Goal: Task Accomplishment & Management: Complete application form

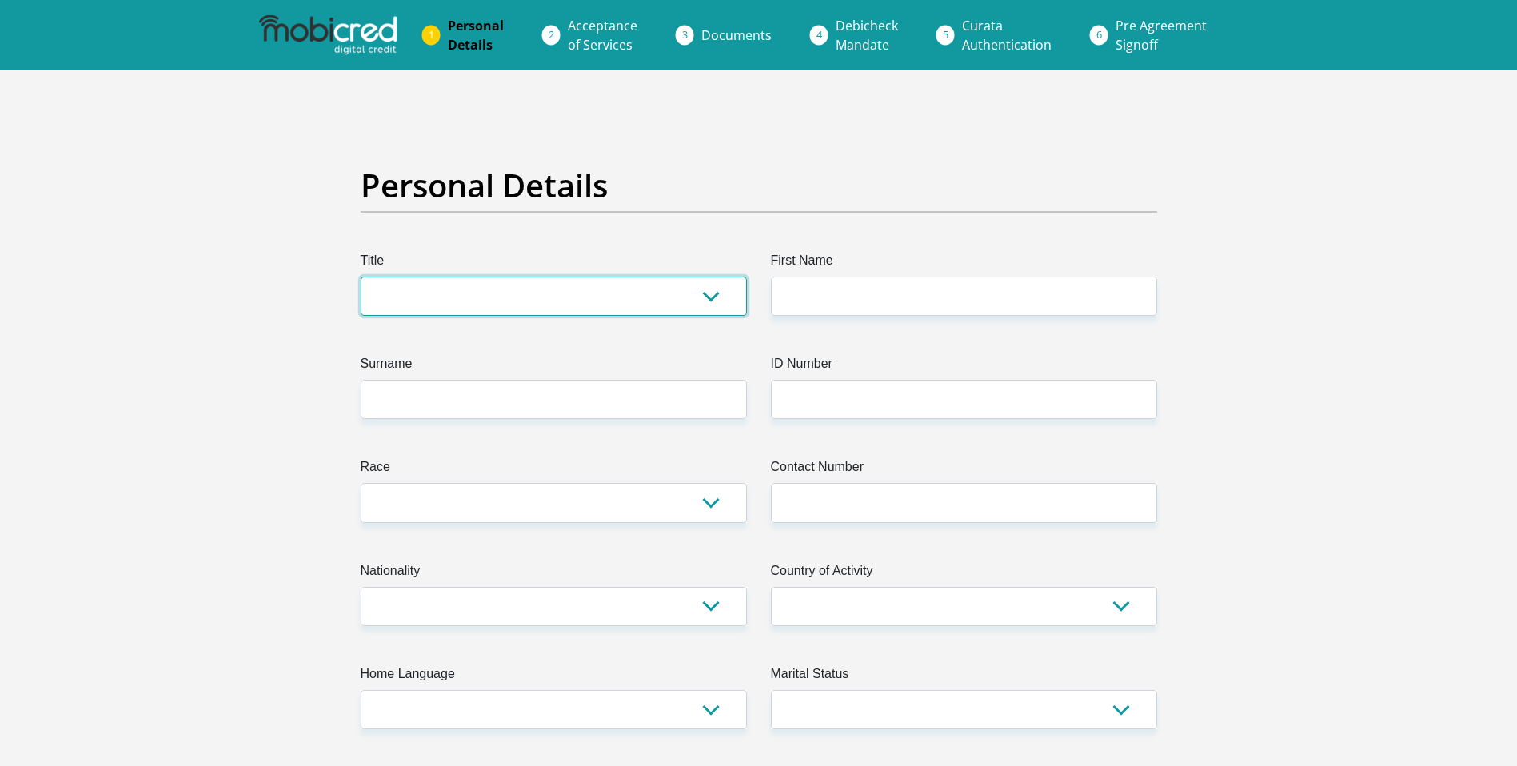
click at [710, 309] on select "Mr Ms Mrs Dr [PERSON_NAME]" at bounding box center [554, 296] width 386 height 39
select select "Mr"
click at [361, 277] on select "Mr Ms Mrs Dr [PERSON_NAME]" at bounding box center [554, 296] width 386 height 39
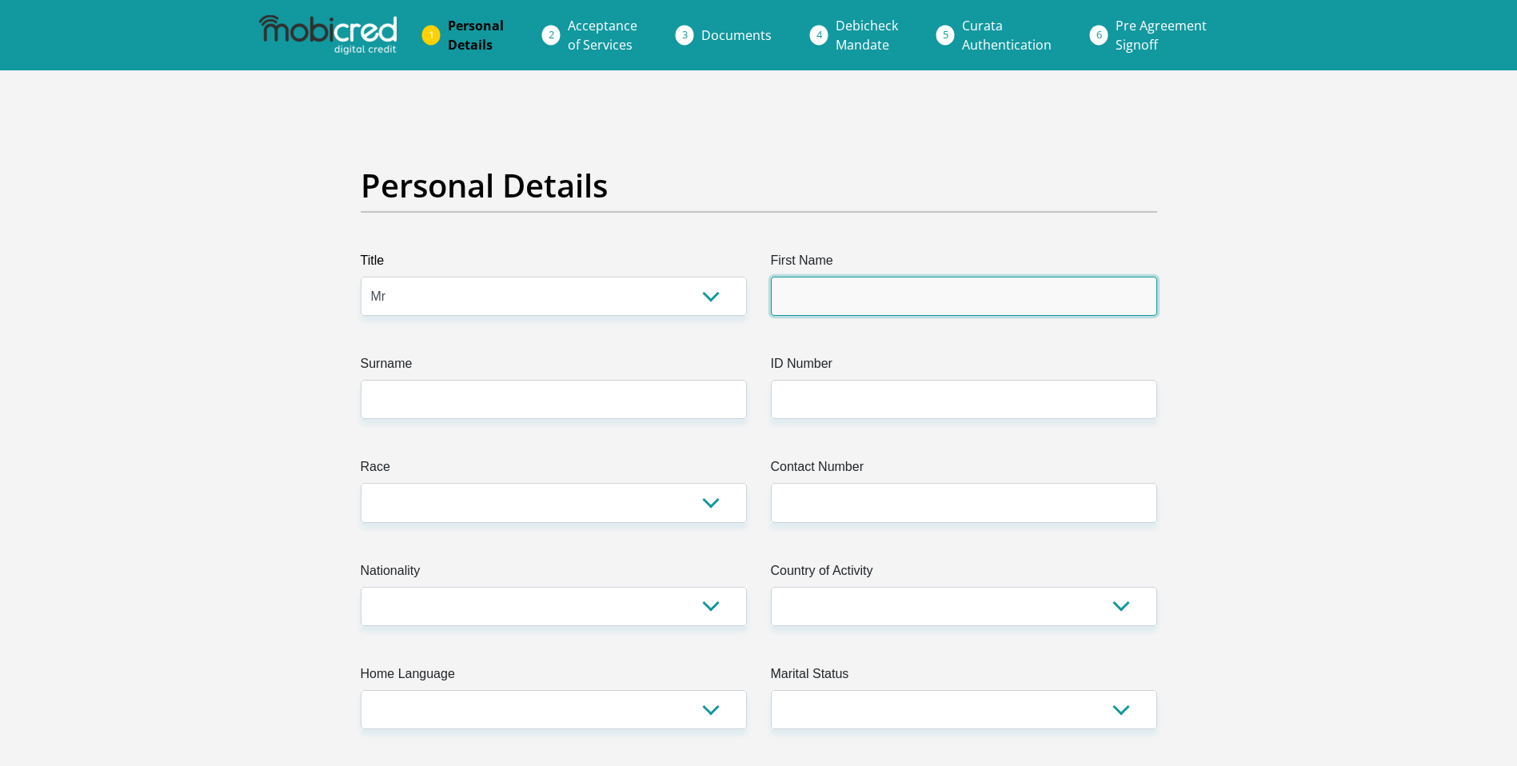
click at [813, 297] on input "First Name" at bounding box center [964, 296] width 386 height 39
type input "[PERSON_NAME]"
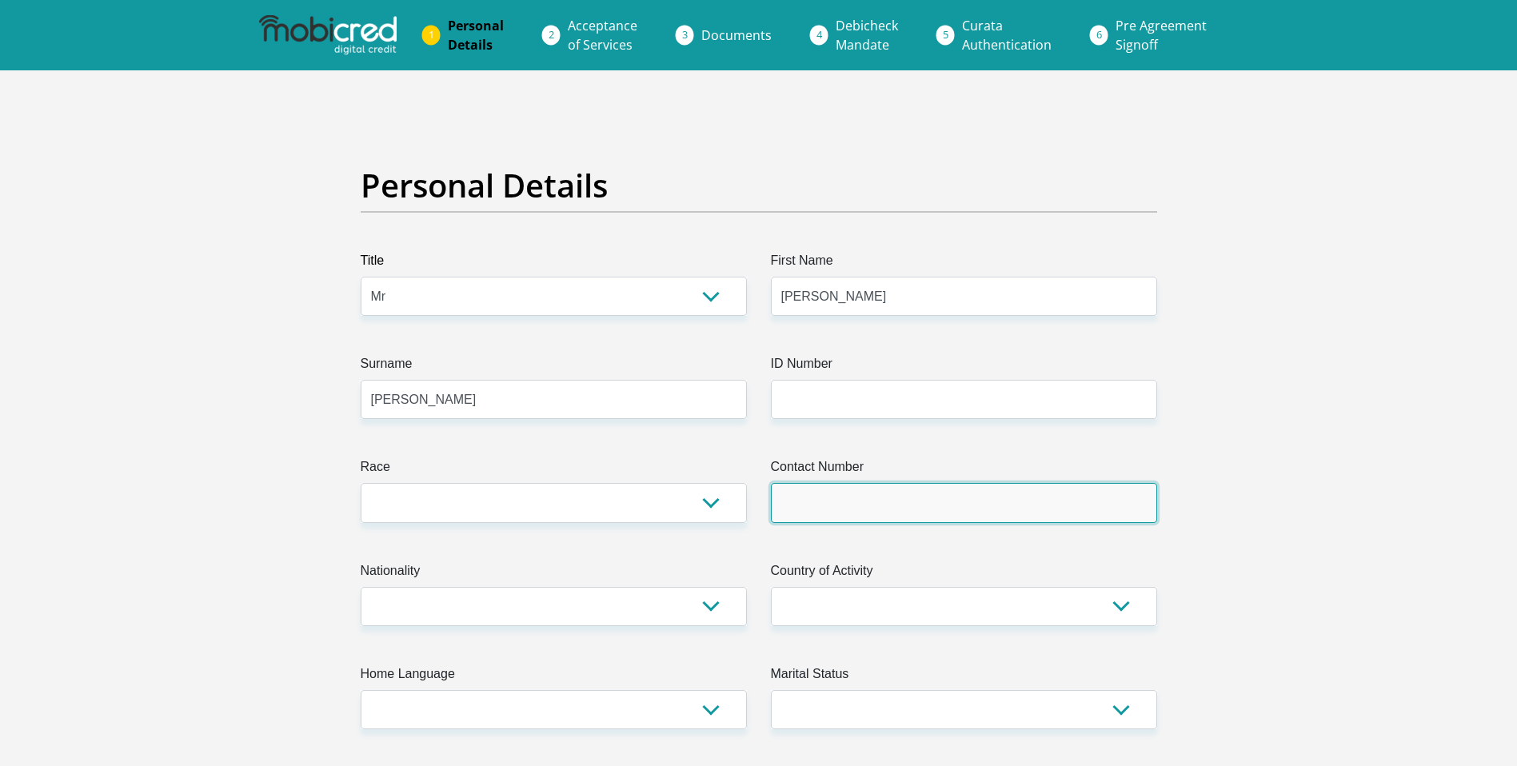
type input "[PHONE_NUMBER]"
select select "[GEOGRAPHIC_DATA]"
type input "[STREET_ADDRESS][PERSON_NAME]"
type input "[GEOGRAPHIC_DATA]"
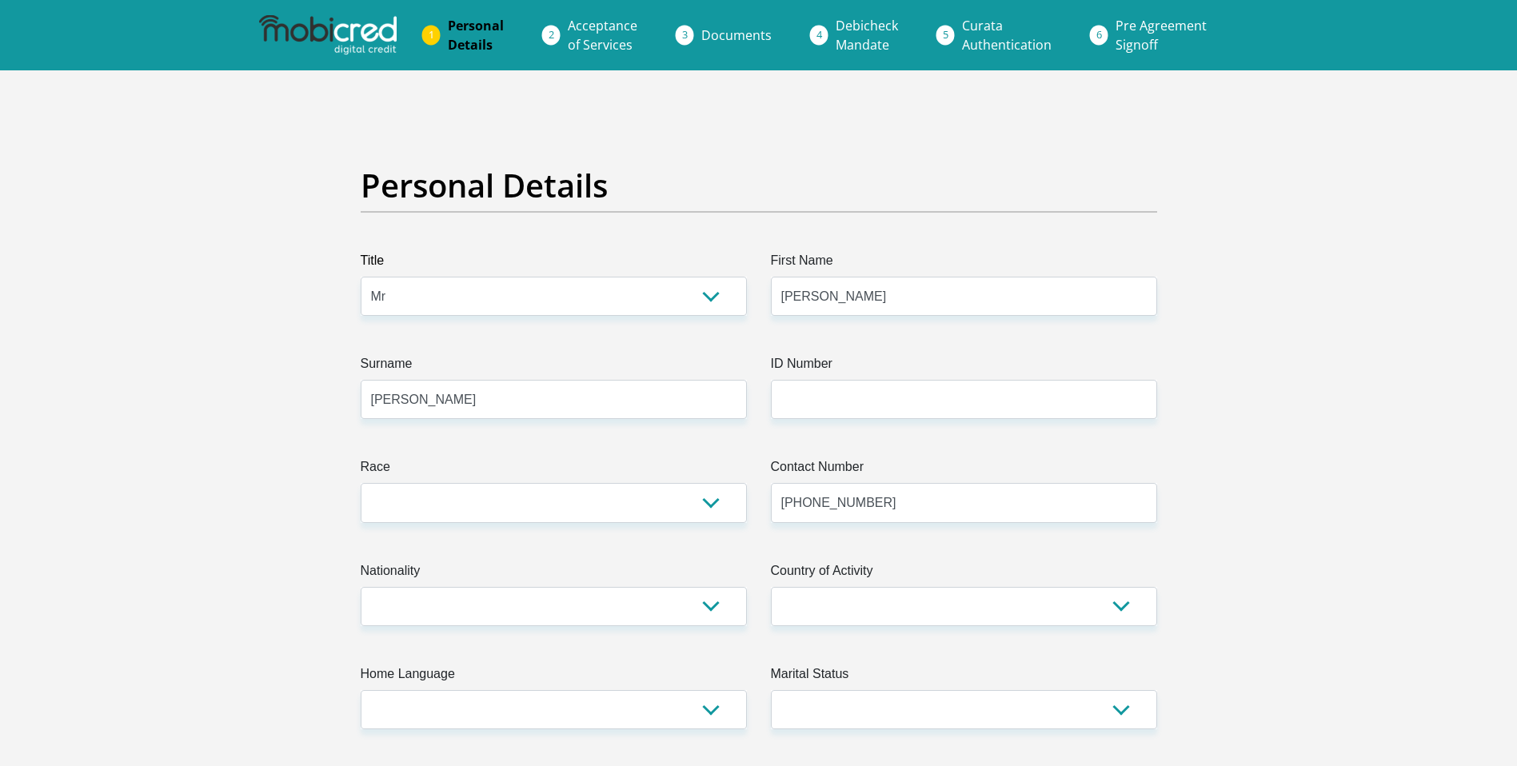
type input "7493"
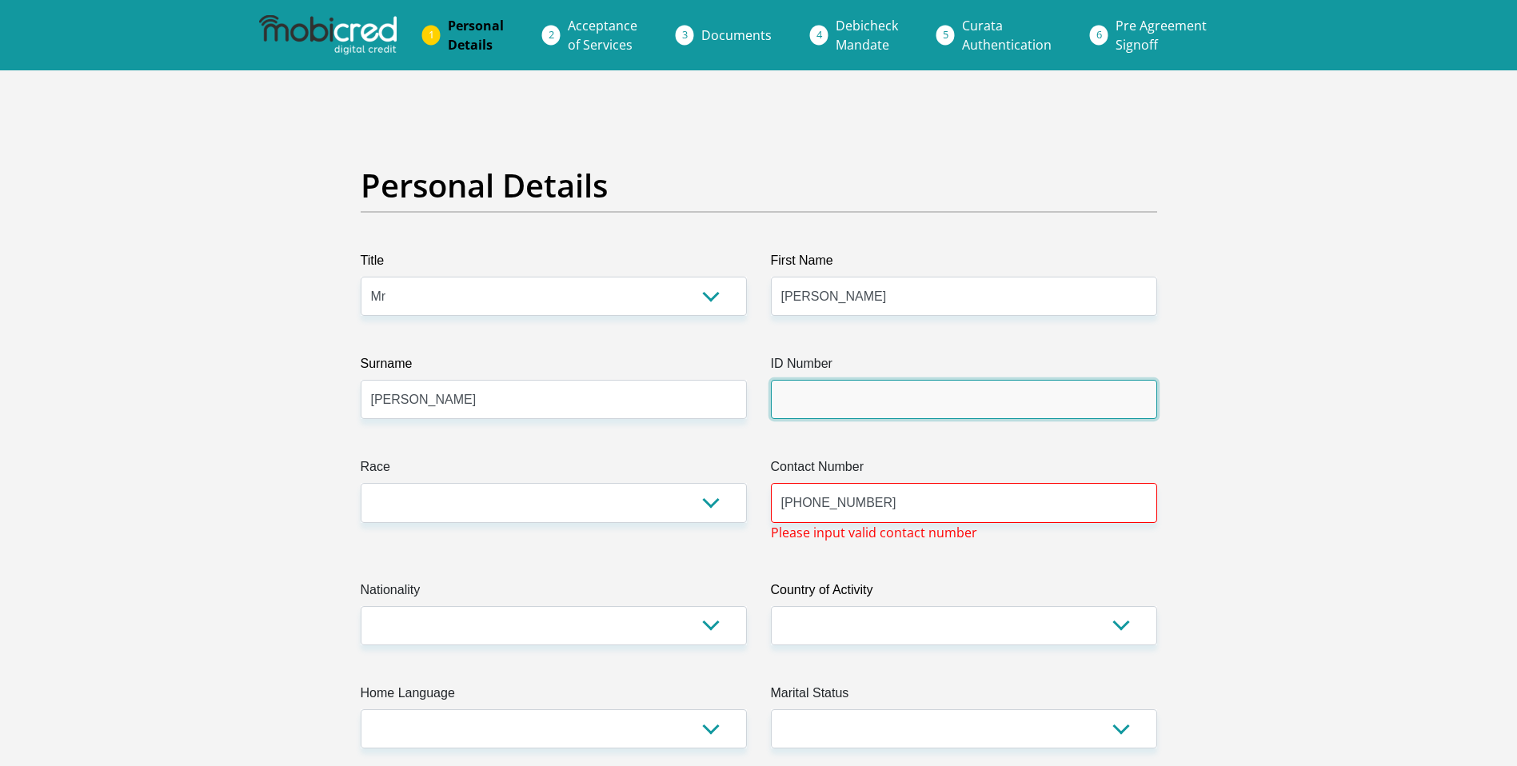
click at [820, 405] on input "ID Number" at bounding box center [964, 399] width 386 height 39
type input "7603225107089"
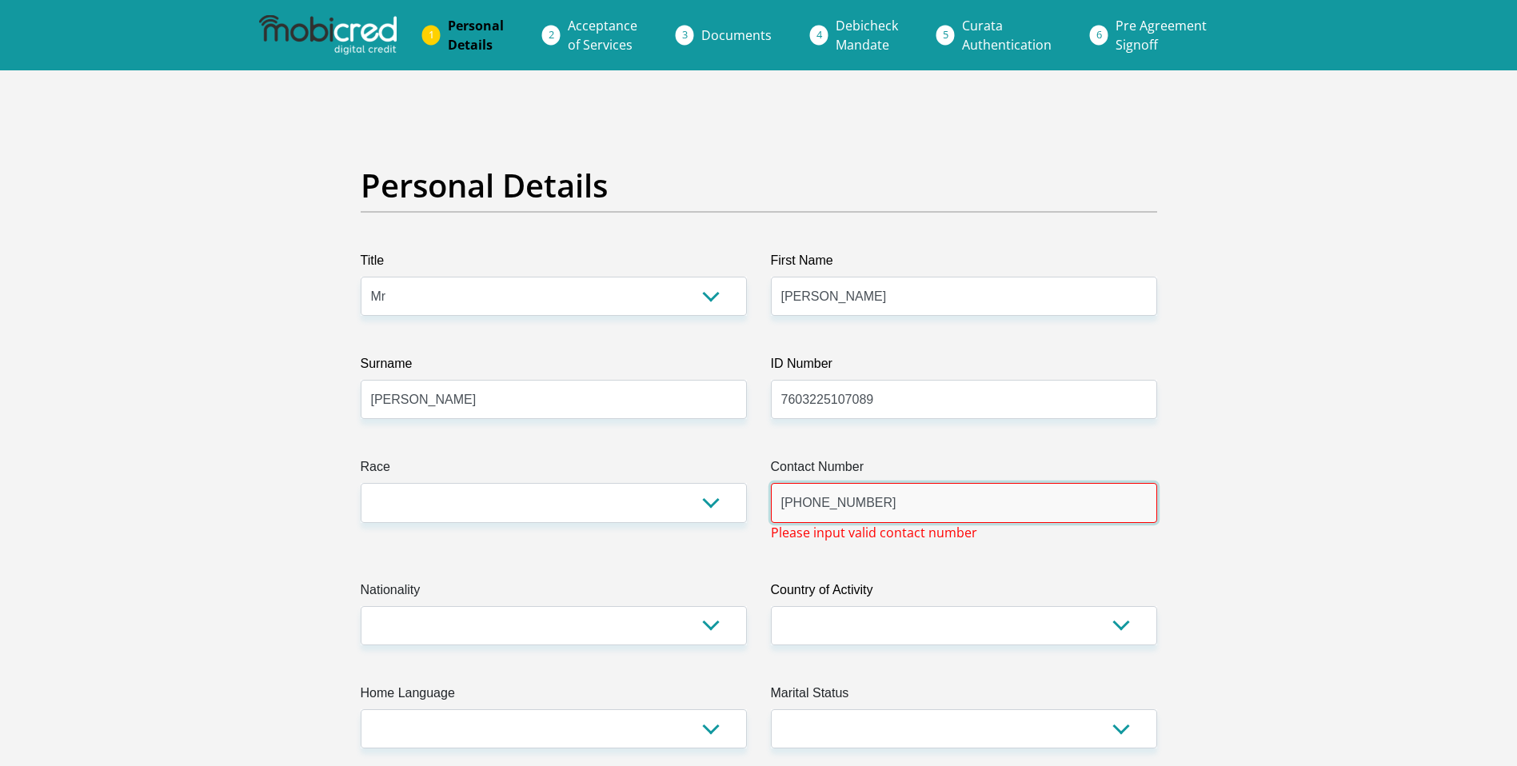
click at [812, 508] on input "[PHONE_NUMBER]" at bounding box center [964, 502] width 386 height 39
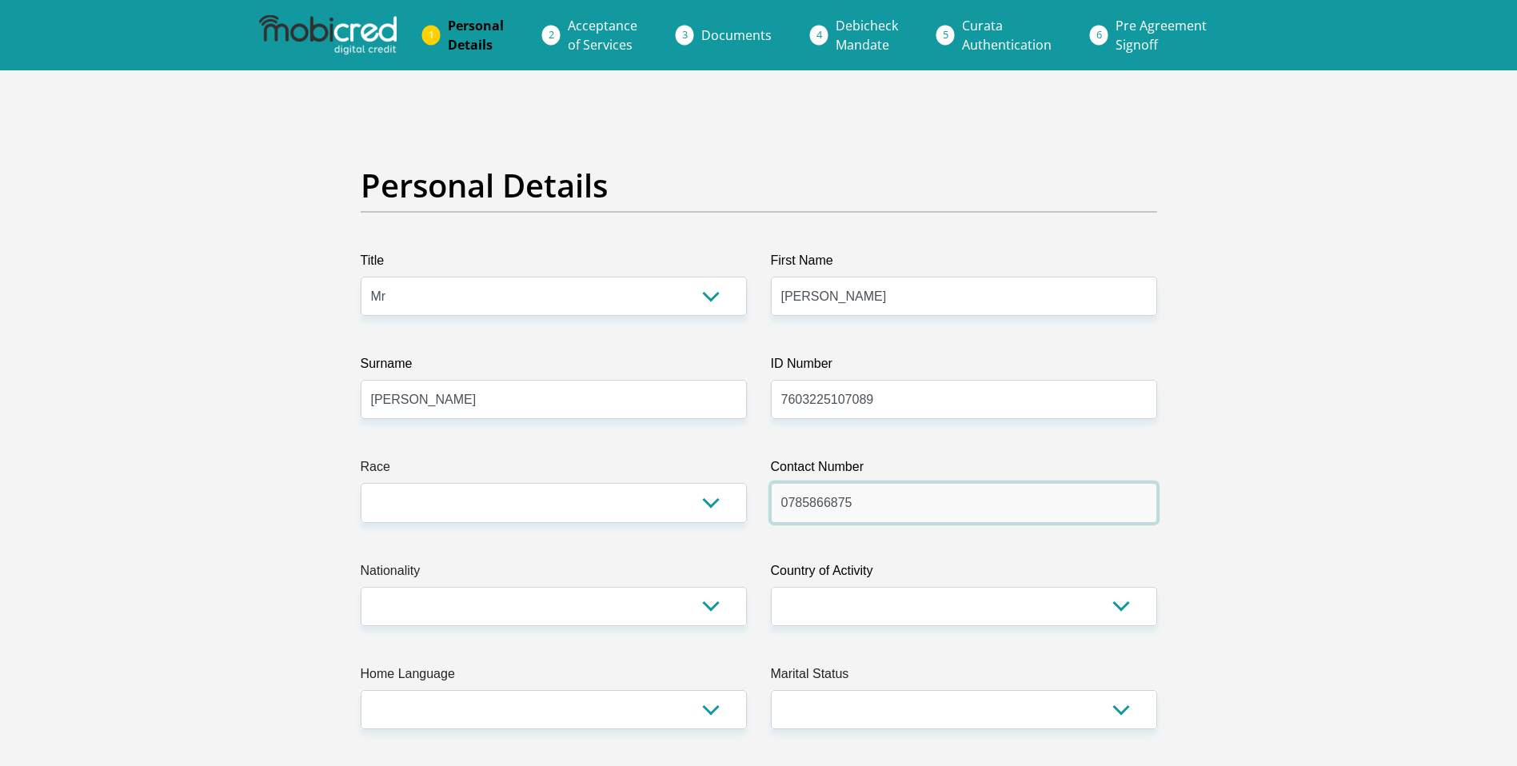
type input "0785866875"
click at [997, 616] on select "[GEOGRAPHIC_DATA] [GEOGRAPHIC_DATA] [GEOGRAPHIC_DATA] [GEOGRAPHIC_DATA] [GEOGRA…" at bounding box center [964, 606] width 386 height 39
select select "ZAF"
click at [771, 587] on select "[GEOGRAPHIC_DATA] [GEOGRAPHIC_DATA] [GEOGRAPHIC_DATA] [GEOGRAPHIC_DATA] [GEOGRA…" at bounding box center [964, 606] width 386 height 39
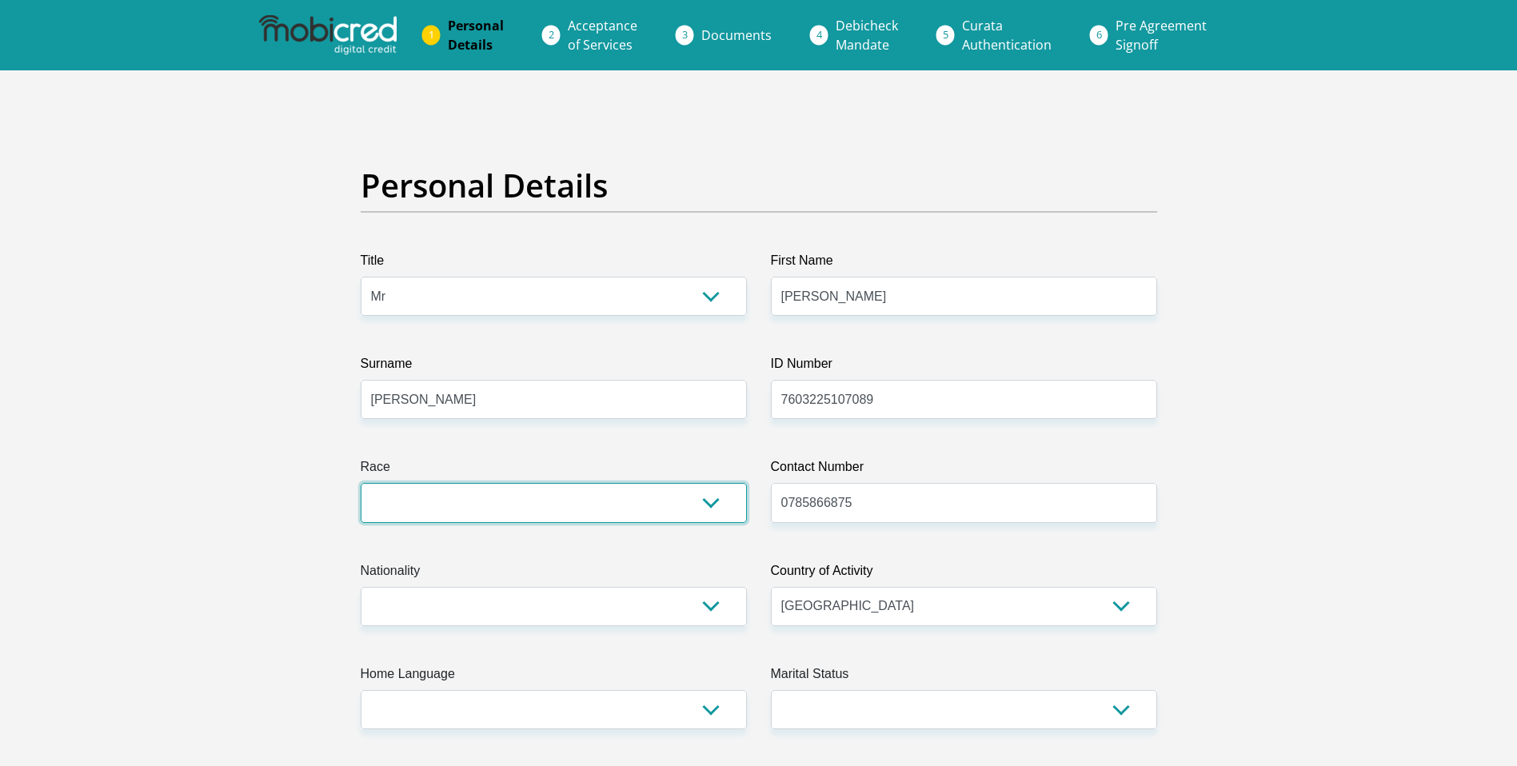
click at [711, 508] on select "Black Coloured Indian White Other" at bounding box center [554, 502] width 386 height 39
select select "2"
click at [361, 483] on select "Black Coloured Indian White Other" at bounding box center [554, 502] width 386 height 39
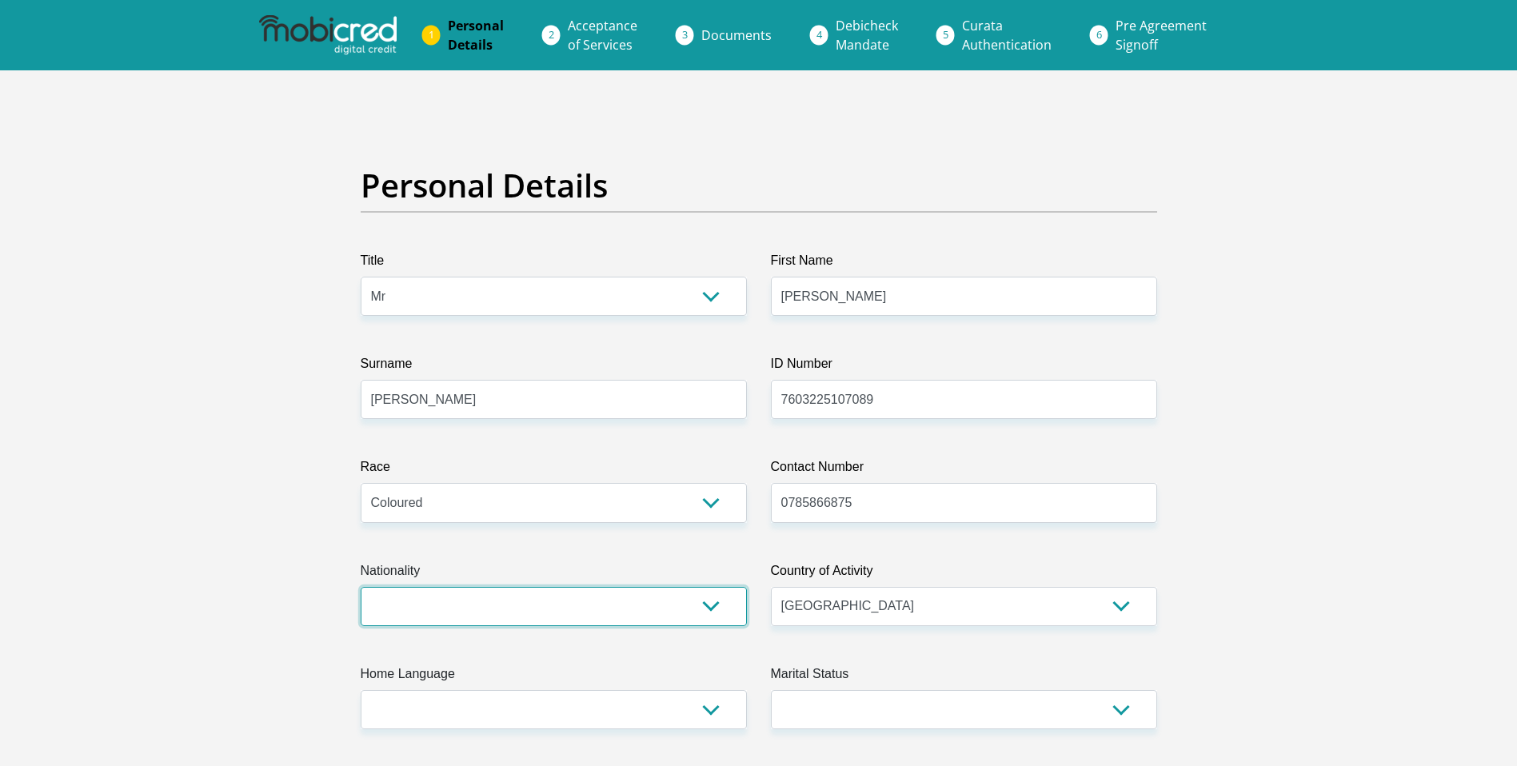
click at [712, 616] on select "[GEOGRAPHIC_DATA] [GEOGRAPHIC_DATA] [GEOGRAPHIC_DATA] [GEOGRAPHIC_DATA] [GEOGRA…" at bounding box center [554, 606] width 386 height 39
click at [701, 608] on select "[GEOGRAPHIC_DATA] [GEOGRAPHIC_DATA] [GEOGRAPHIC_DATA] [GEOGRAPHIC_DATA] [GEOGRA…" at bounding box center [554, 606] width 386 height 39
select select "ZAF"
click at [361, 587] on select "[GEOGRAPHIC_DATA] [GEOGRAPHIC_DATA] [GEOGRAPHIC_DATA] [GEOGRAPHIC_DATA] [GEOGRA…" at bounding box center [554, 606] width 386 height 39
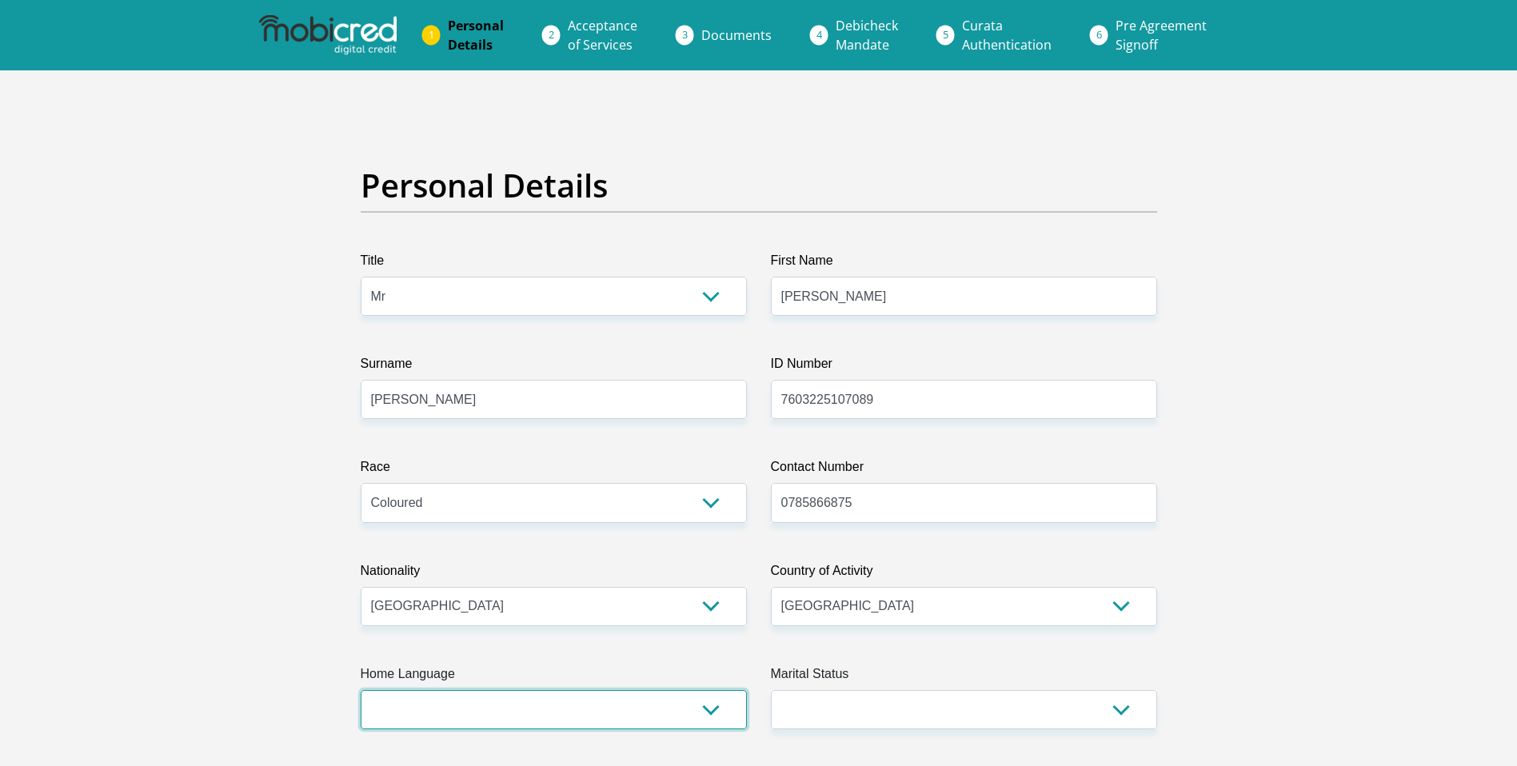
click at [705, 711] on select "Afrikaans English Sepedi South Ndebele Southern Sotho Swati Tsonga Tswana Venda…" at bounding box center [554, 709] width 386 height 39
click at [361, 690] on select "Afrikaans English Sepedi South Ndebele Southern Sotho Swati Tsonga Tswana Venda…" at bounding box center [554, 709] width 386 height 39
click at [701, 710] on select "Afrikaans English Sepedi South Ndebele Southern Sotho Swati Tsonga Tswana Venda…" at bounding box center [554, 709] width 386 height 39
click at [361, 690] on select "Afrikaans English Sepedi South Ndebele Southern Sotho Swati Tsonga Tswana Venda…" at bounding box center [554, 709] width 386 height 39
click at [720, 714] on select "Afrikaans English Sepedi South Ndebele Southern Sotho Swati Tsonga Tswana Venda…" at bounding box center [554, 709] width 386 height 39
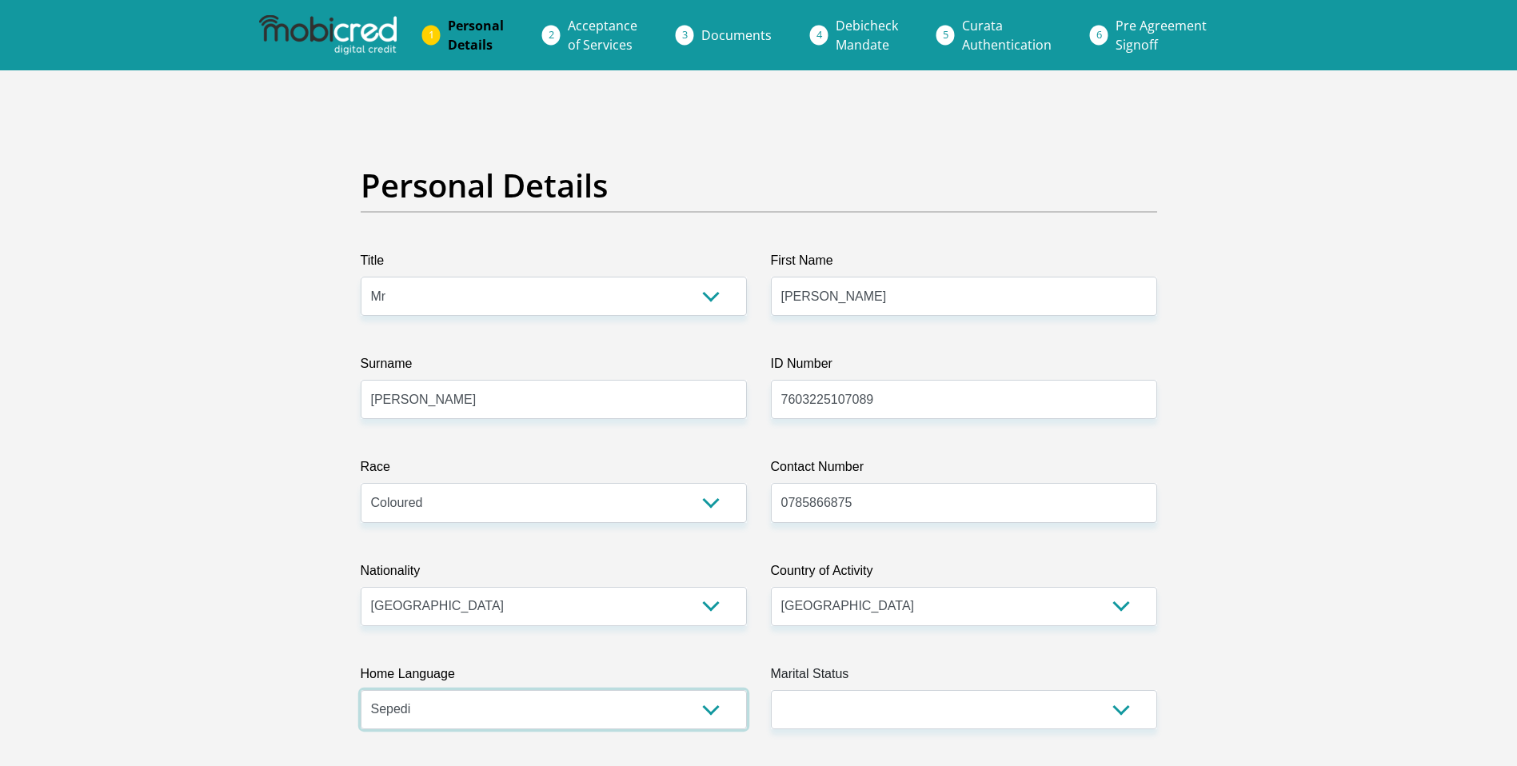
select select "eng"
click at [361, 690] on select "Afrikaans English Sepedi South Ndebele Southern Sotho Swati Tsonga Tswana Venda…" at bounding box center [554, 709] width 386 height 39
click at [1122, 716] on select "Married ANC Single Divorced Widowed Married COP or Customary Law" at bounding box center [964, 709] width 386 height 39
click at [771, 690] on select "Married ANC Single Divorced Widowed Married COP or Customary Law" at bounding box center [964, 709] width 386 height 39
click at [1124, 712] on select "Married ANC Single Divorced Widowed Married COP or Customary Law" at bounding box center [964, 709] width 386 height 39
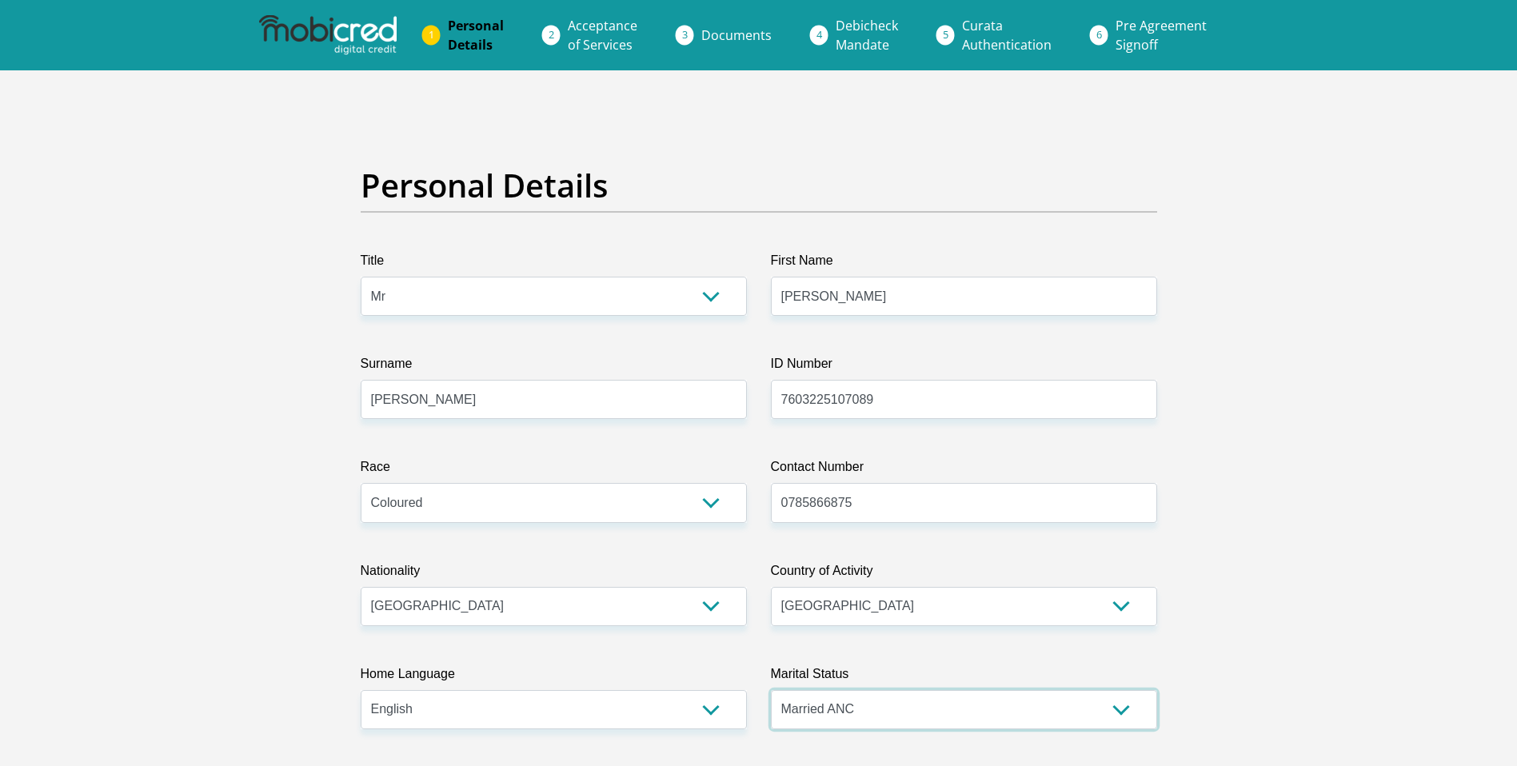
select select "5"
click at [771, 690] on select "Married ANC Single Divorced Widowed Married COP or Customary Law" at bounding box center [964, 709] width 386 height 39
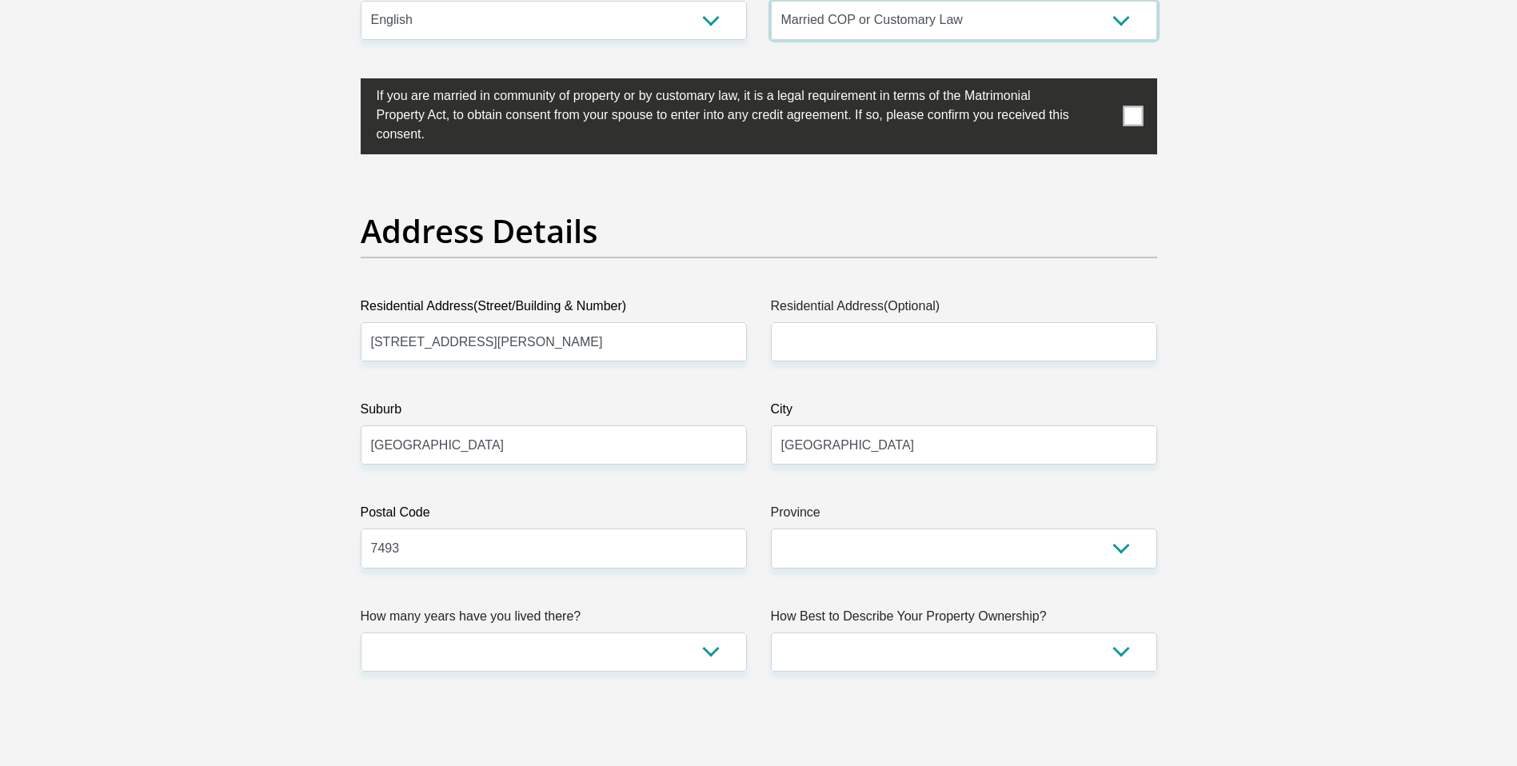
scroll to position [689, 0]
click at [812, 345] on input "Residential Address(Optional)" at bounding box center [964, 341] width 386 height 39
click at [1134, 114] on span at bounding box center [1133, 116] width 20 height 20
click at [345, 82] on input "checkbox" at bounding box center [345, 82] width 0 height 0
click at [824, 342] on input "19 F" at bounding box center [964, 341] width 386 height 39
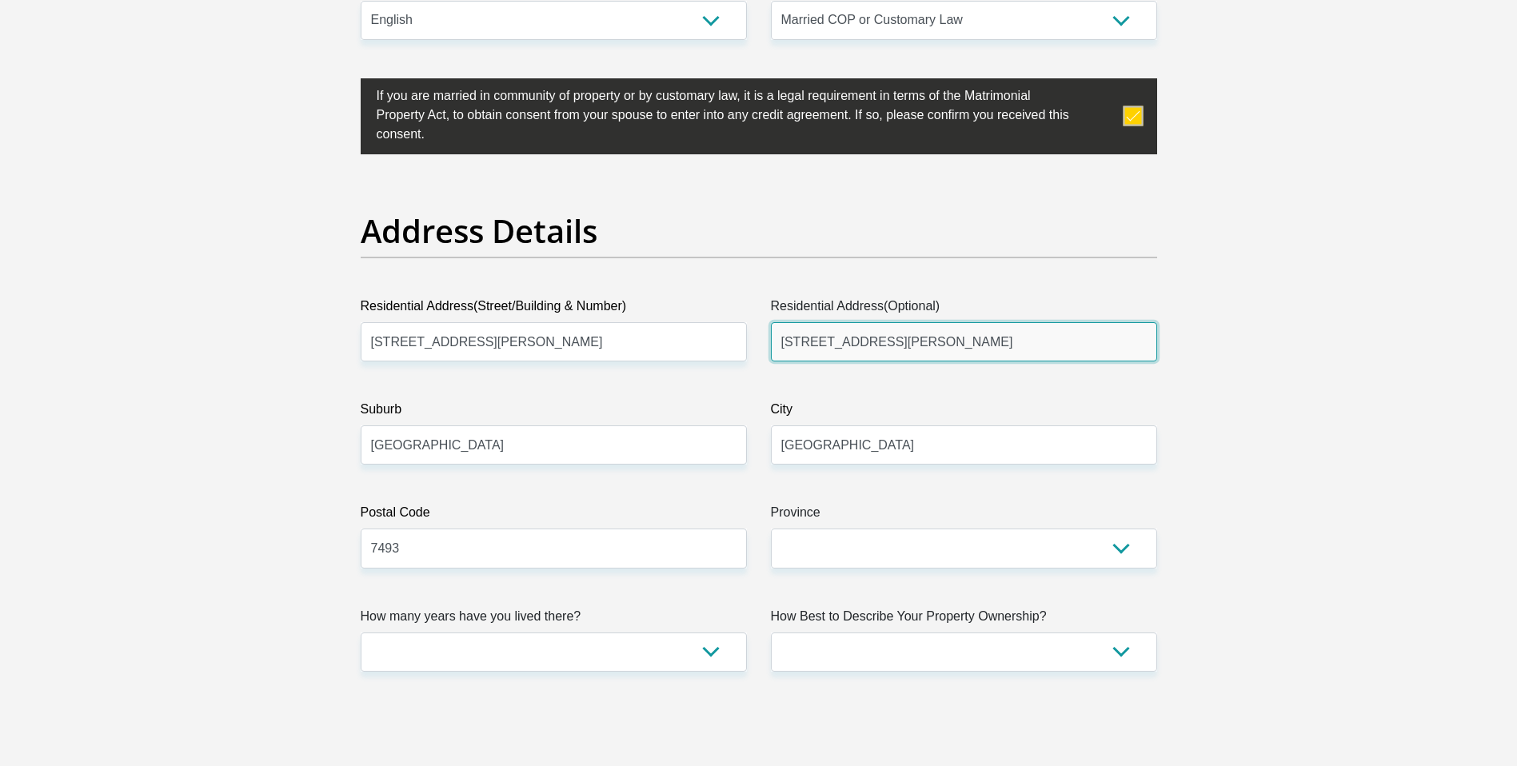
type input "[STREET_ADDRESS][PERSON_NAME]"
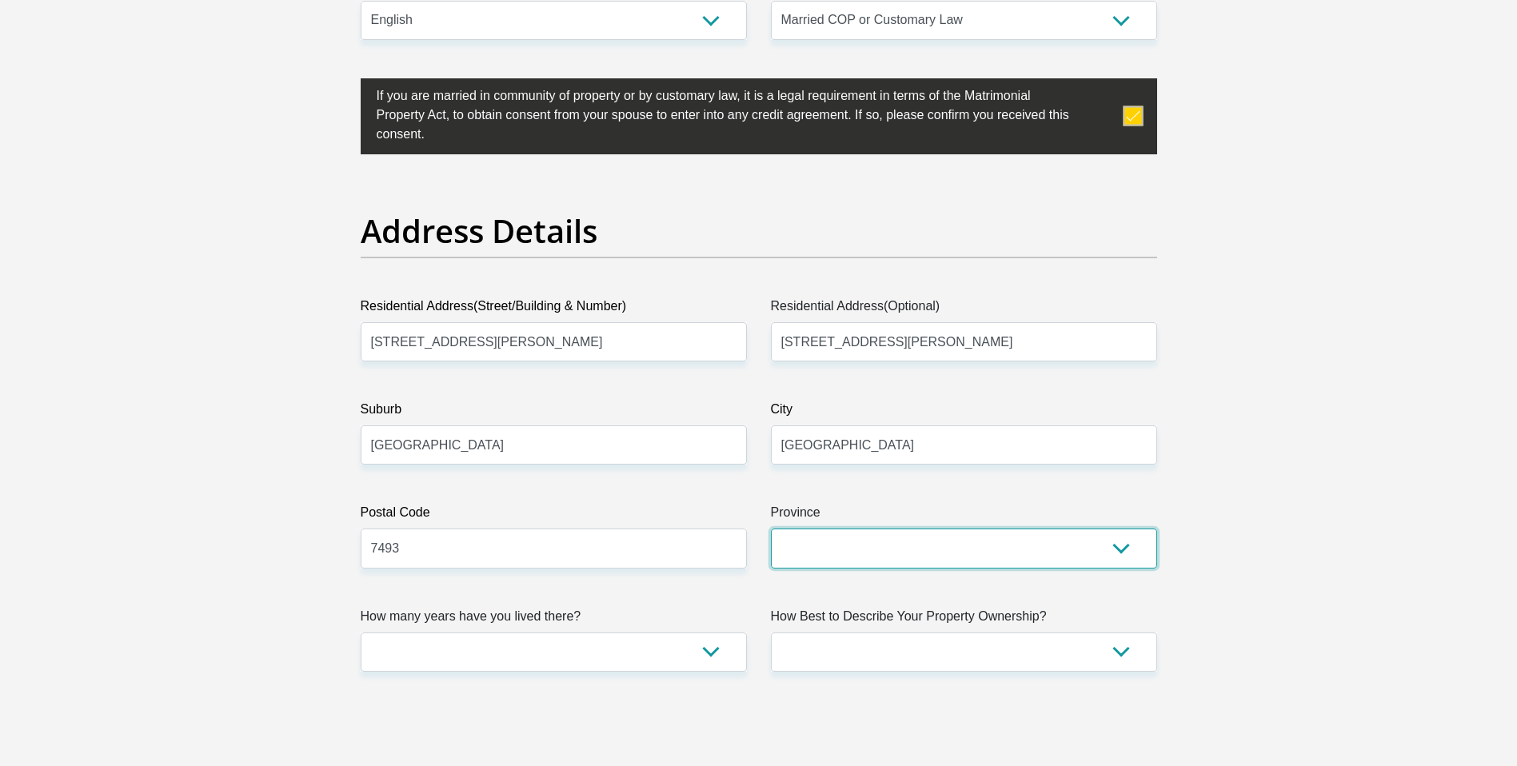
click at [1132, 546] on select "Eastern Cape Free State [GEOGRAPHIC_DATA] [GEOGRAPHIC_DATA][DATE] [GEOGRAPHIC_D…" at bounding box center [964, 547] width 386 height 39
select select "Western Cape"
click at [771, 528] on select "Eastern Cape Free State [GEOGRAPHIC_DATA] [GEOGRAPHIC_DATA][DATE] [GEOGRAPHIC_D…" at bounding box center [964, 547] width 386 height 39
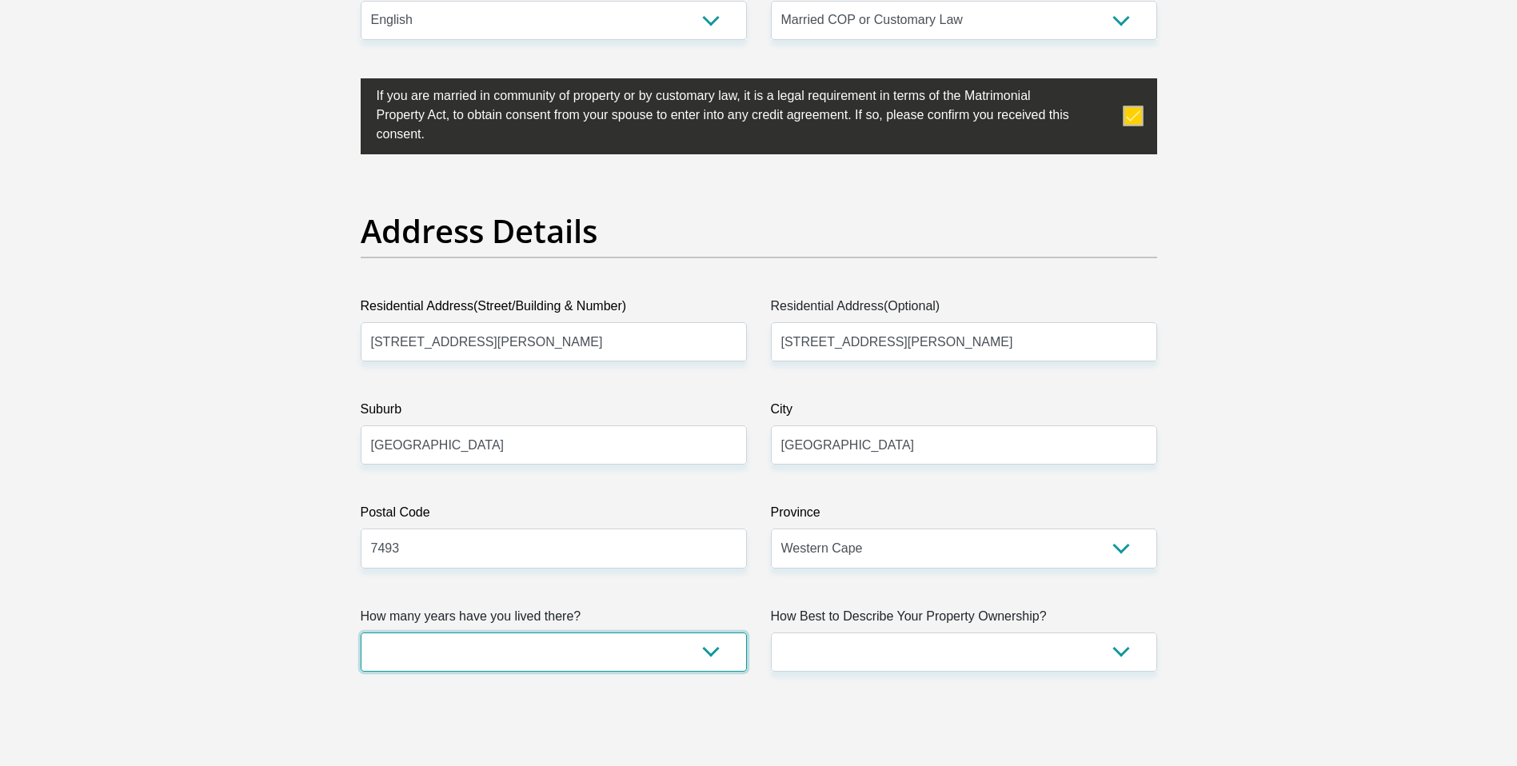
click at [709, 652] on select "less than 1 year 1-3 years 3-5 years 5+ years" at bounding box center [554, 651] width 386 height 39
select select "5"
click at [361, 632] on select "less than 1 year 1-3 years 3-5 years 5+ years" at bounding box center [554, 651] width 386 height 39
click at [1120, 648] on select "Owned Rented Family Owned Company Dwelling" at bounding box center [964, 651] width 386 height 39
select select "parents"
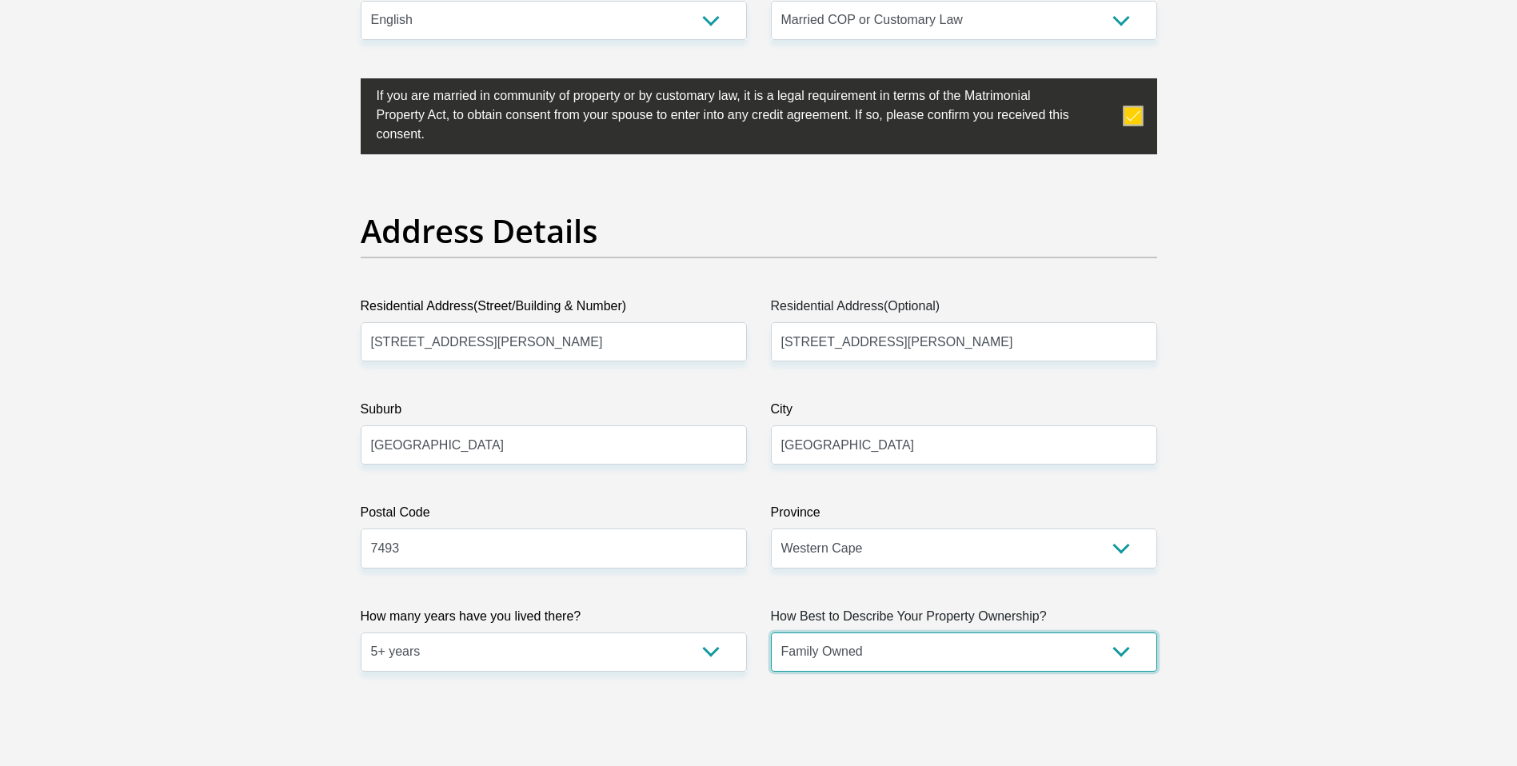
click at [771, 632] on select "Owned Rented Family Owned Company Dwelling" at bounding box center [964, 651] width 386 height 39
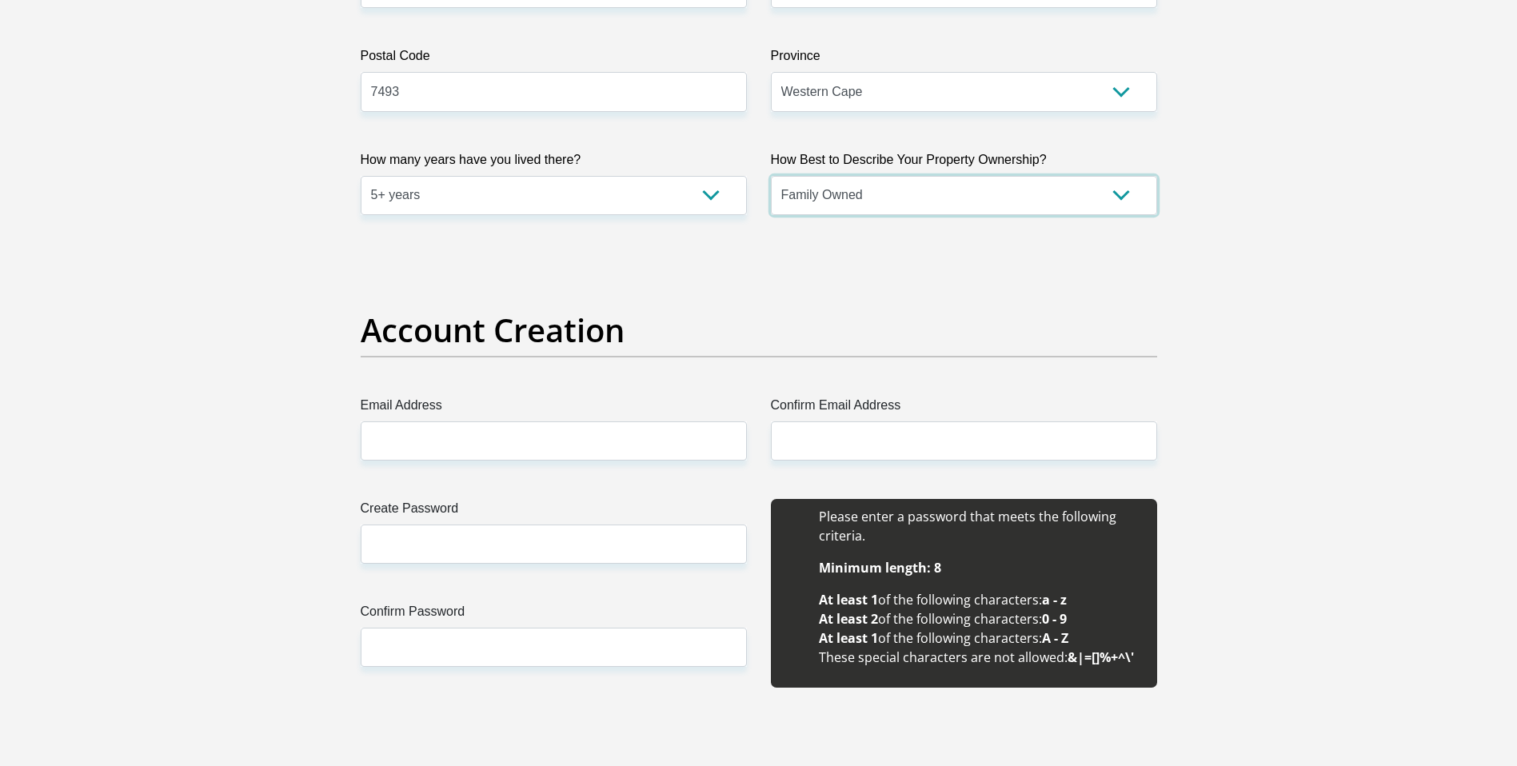
scroll to position [1149, 0]
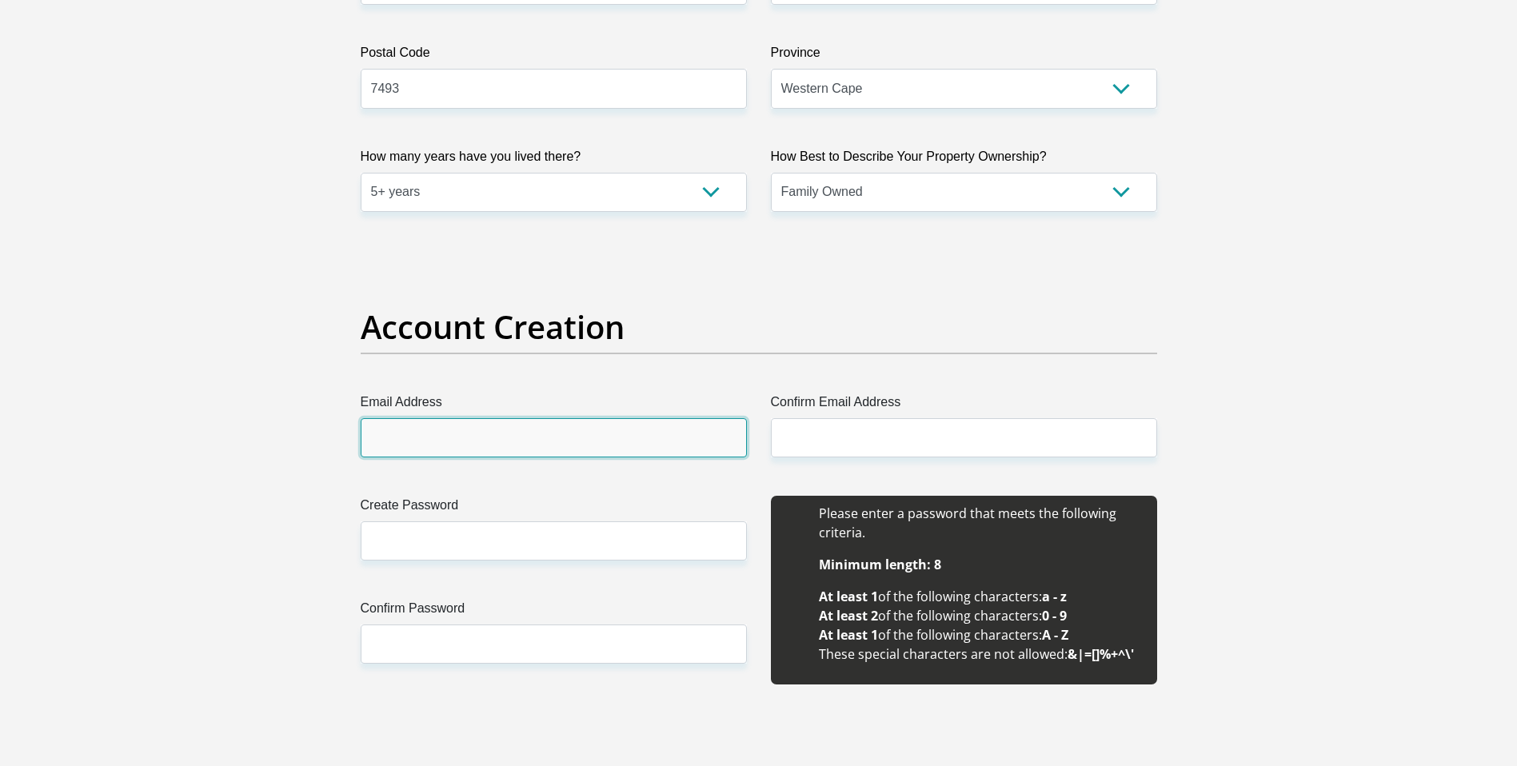
click at [434, 441] on input "Email Address" at bounding box center [554, 437] width 386 height 39
type input "[PERSON_NAME][EMAIL_ADDRESS][DOMAIN_NAME]"
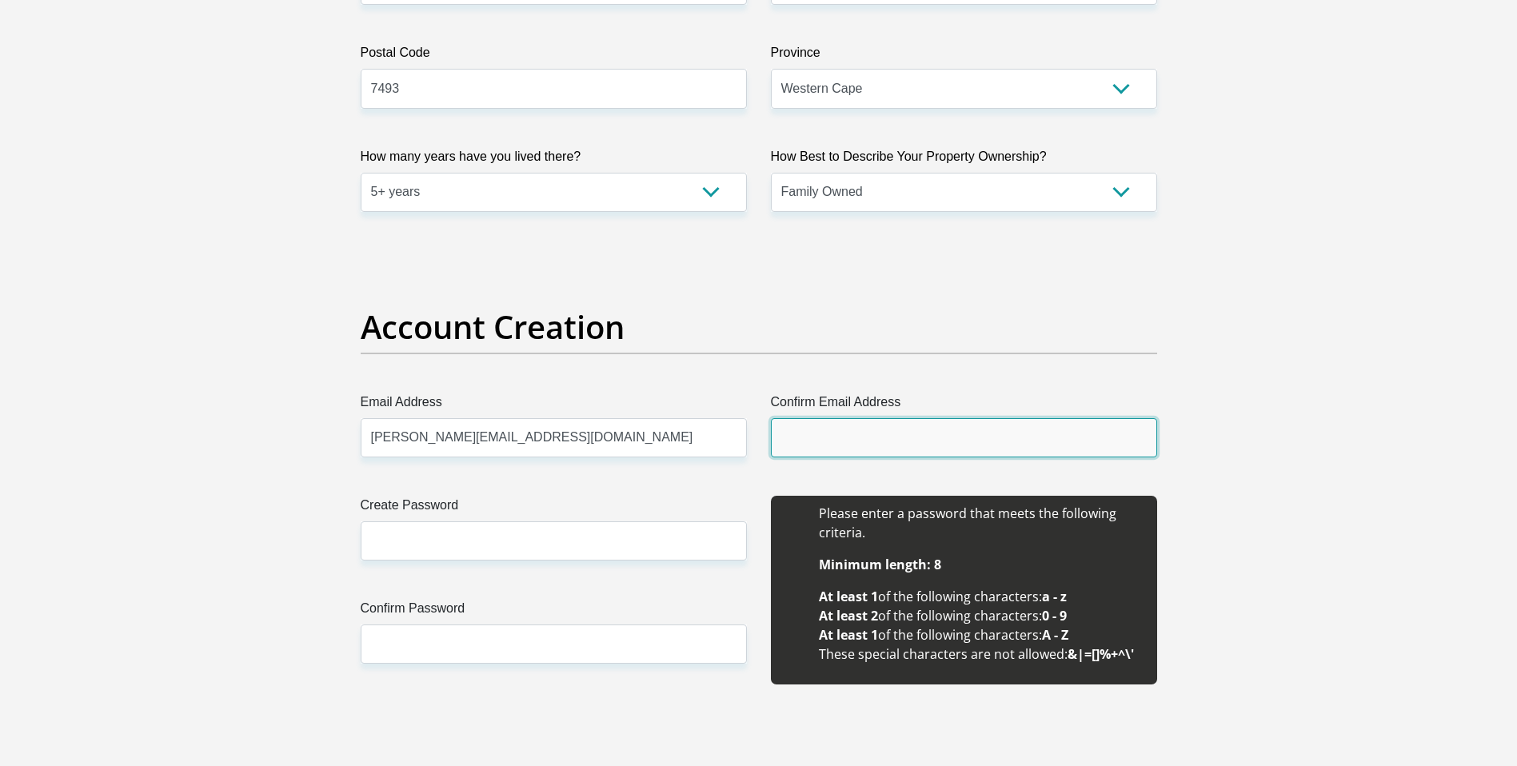
type input "[PERSON_NAME][EMAIL_ADDRESS][DOMAIN_NAME]"
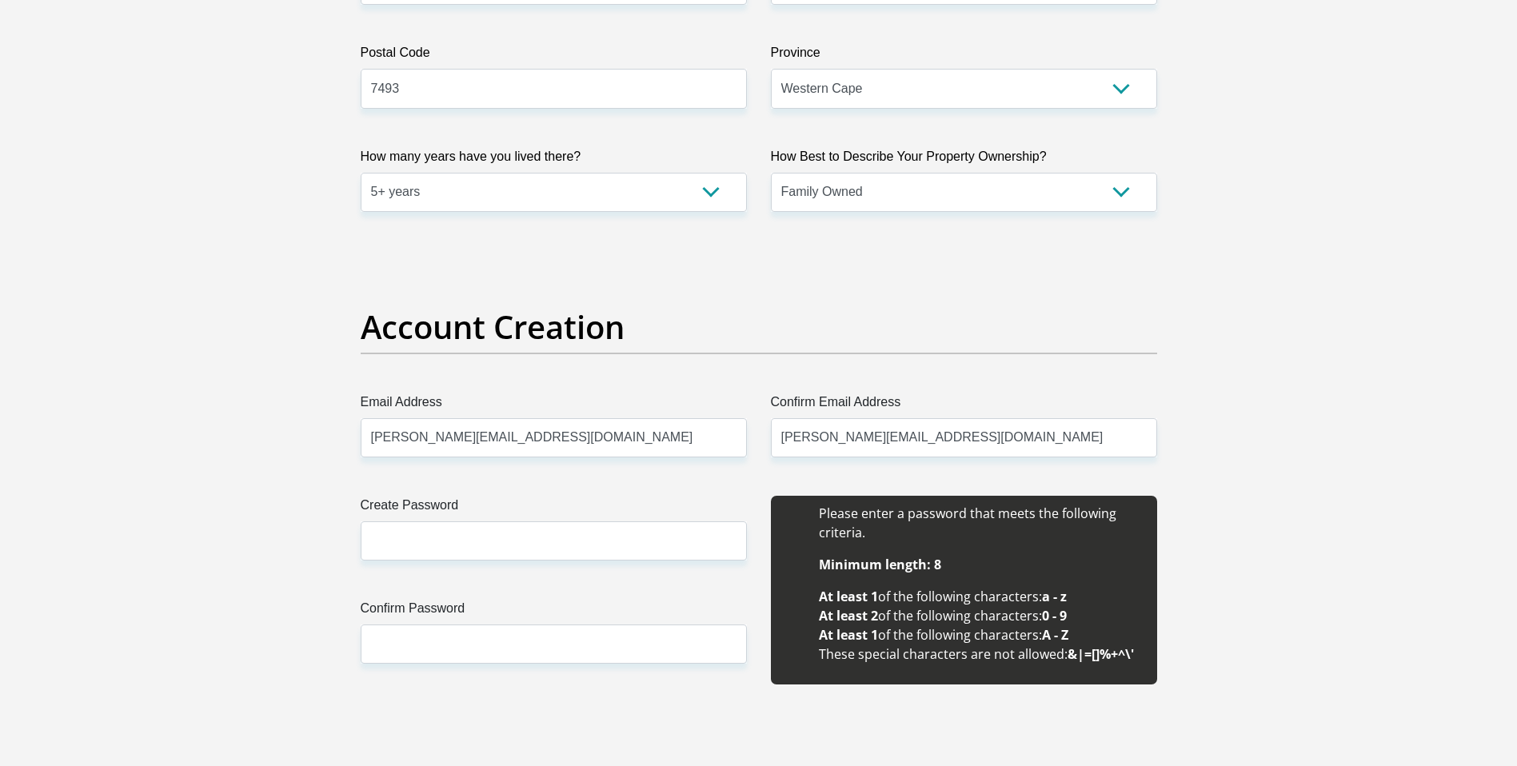
type input "[PERSON_NAME]"
type input "[PHONE_NUMBER]"
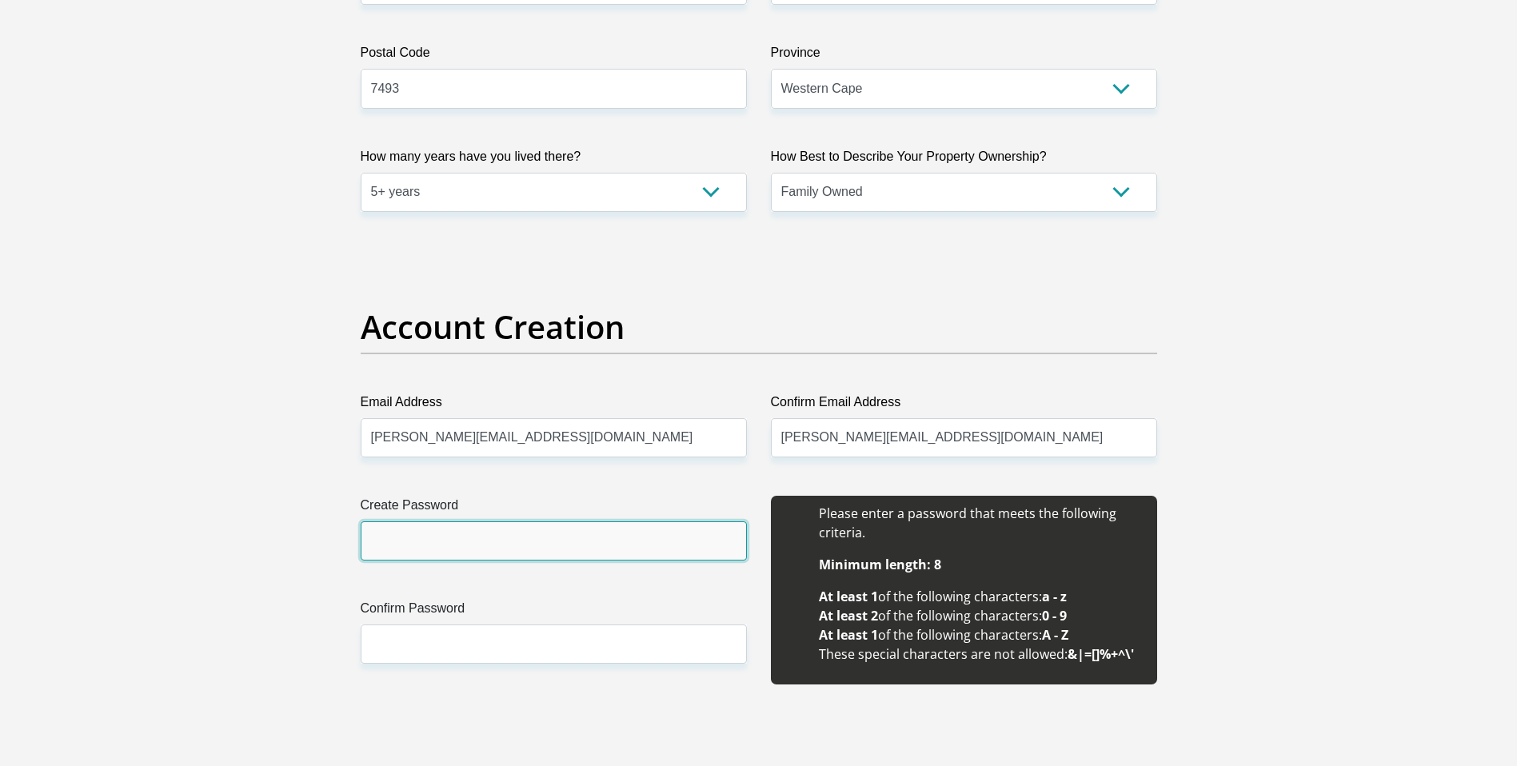
click at [425, 537] on input "Create Password" at bounding box center [554, 540] width 386 height 39
type input "M@rch1976"
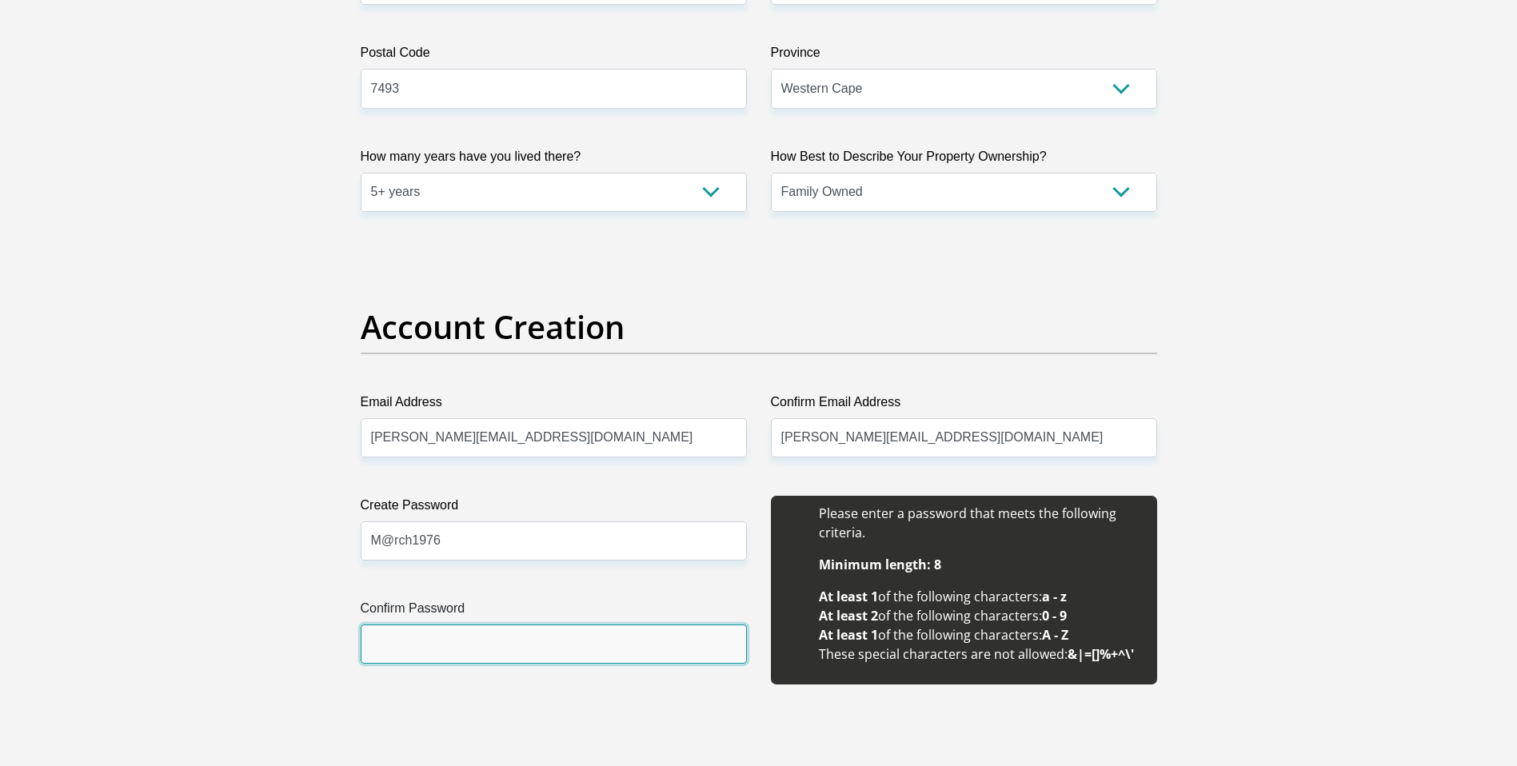
click at [449, 643] on input "Confirm Password" at bounding box center [554, 643] width 386 height 39
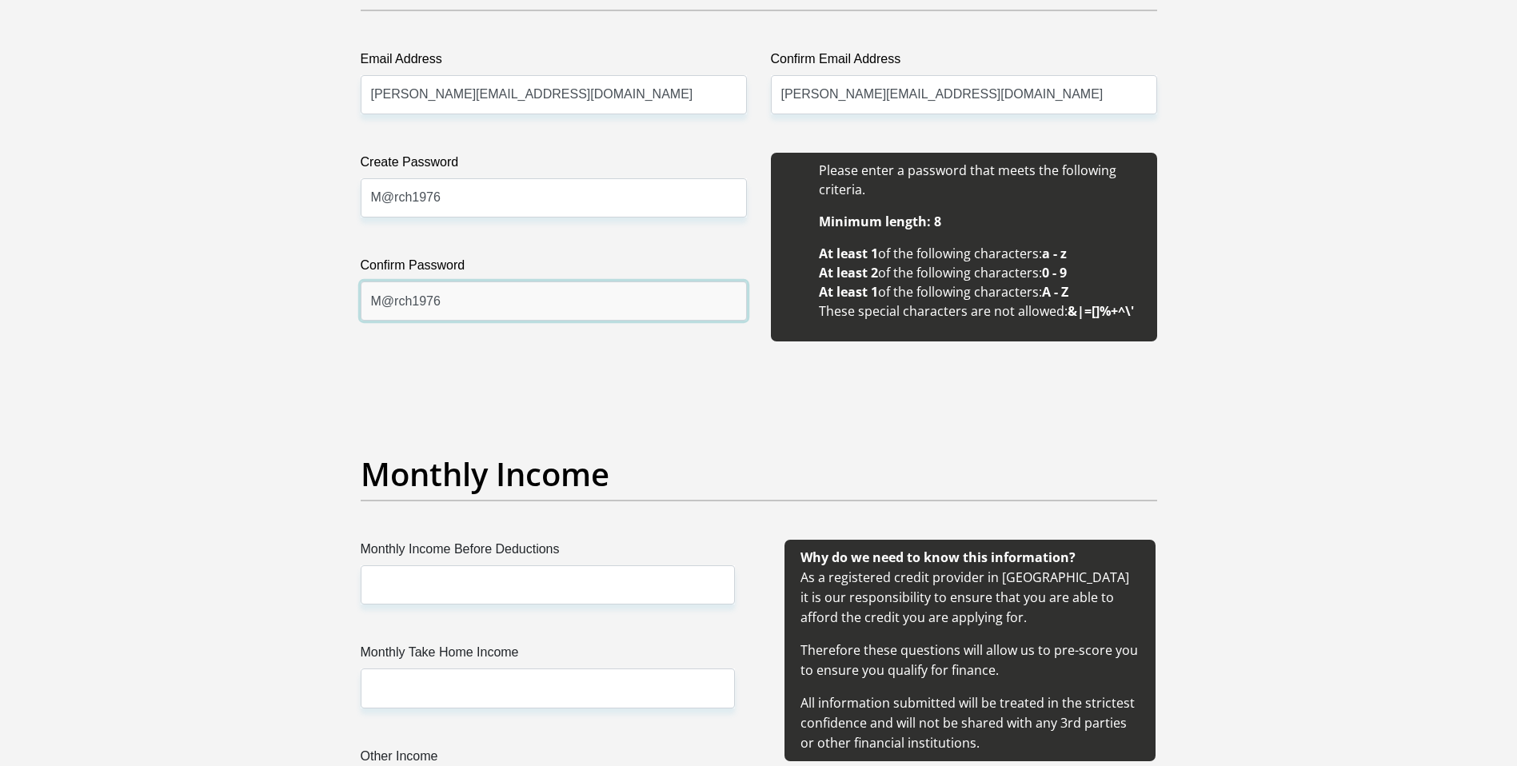
scroll to position [1494, 0]
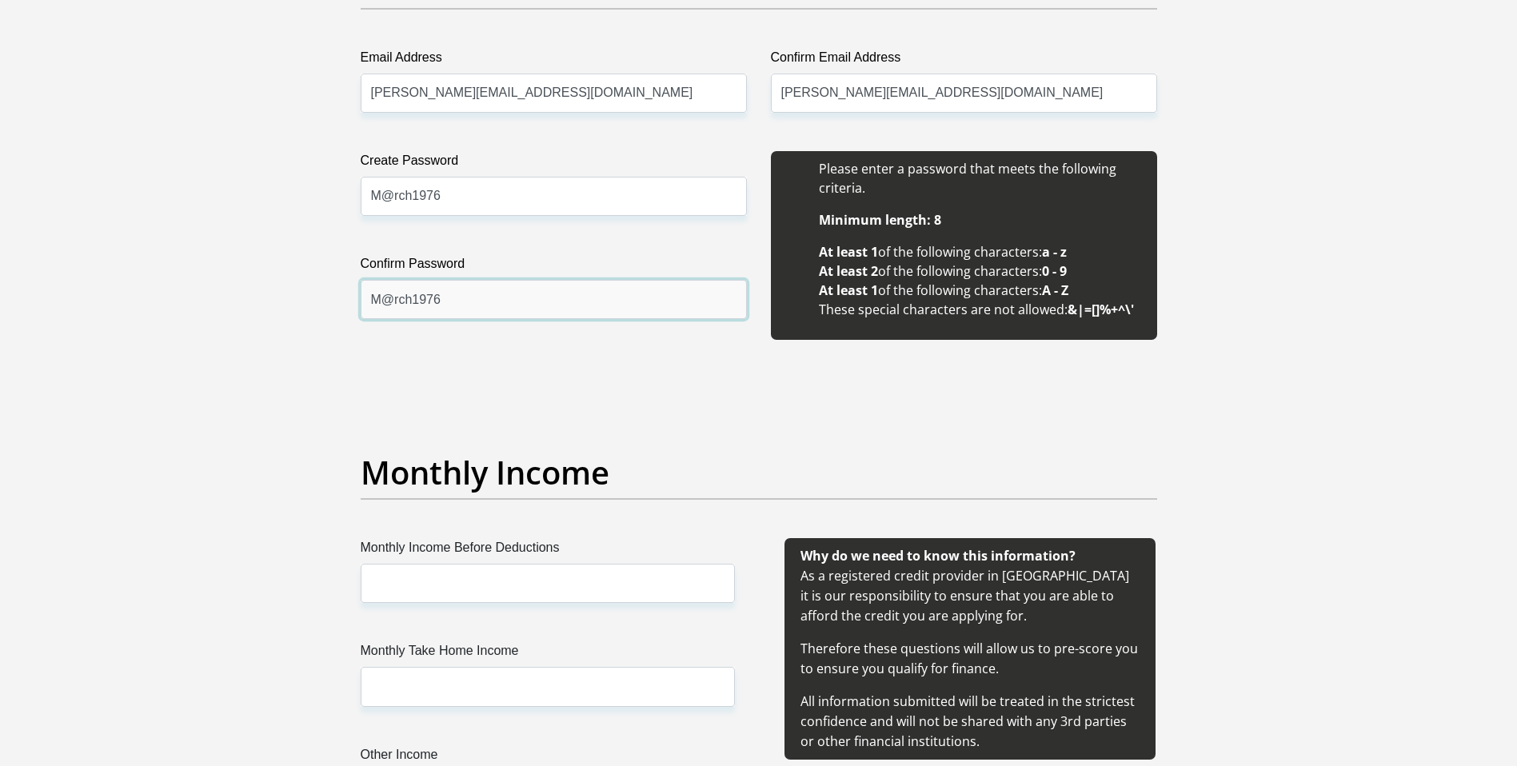
type input "M@rch1976"
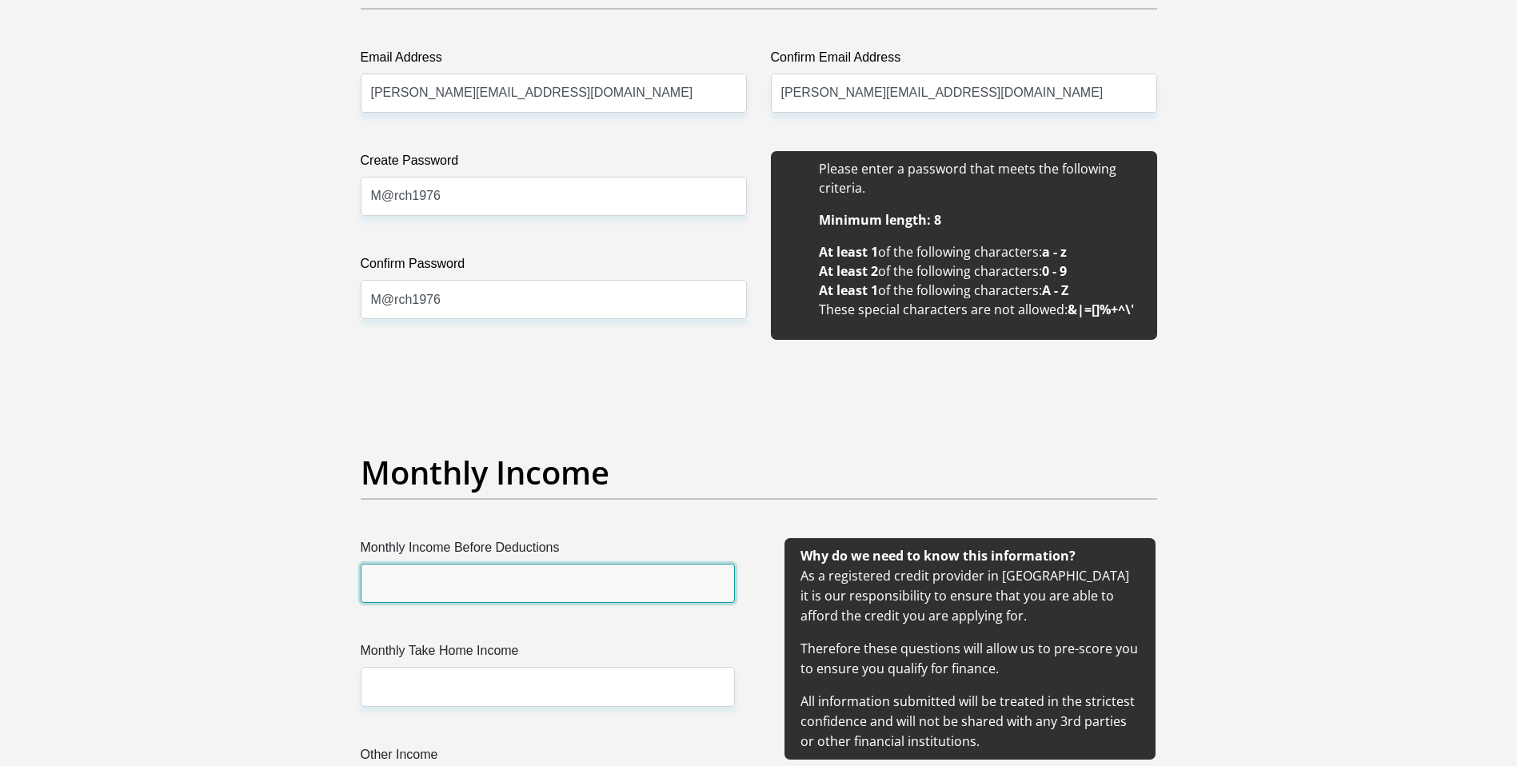
click at [496, 595] on input "Monthly Income Before Deductions" at bounding box center [548, 583] width 374 height 39
type input "45800"
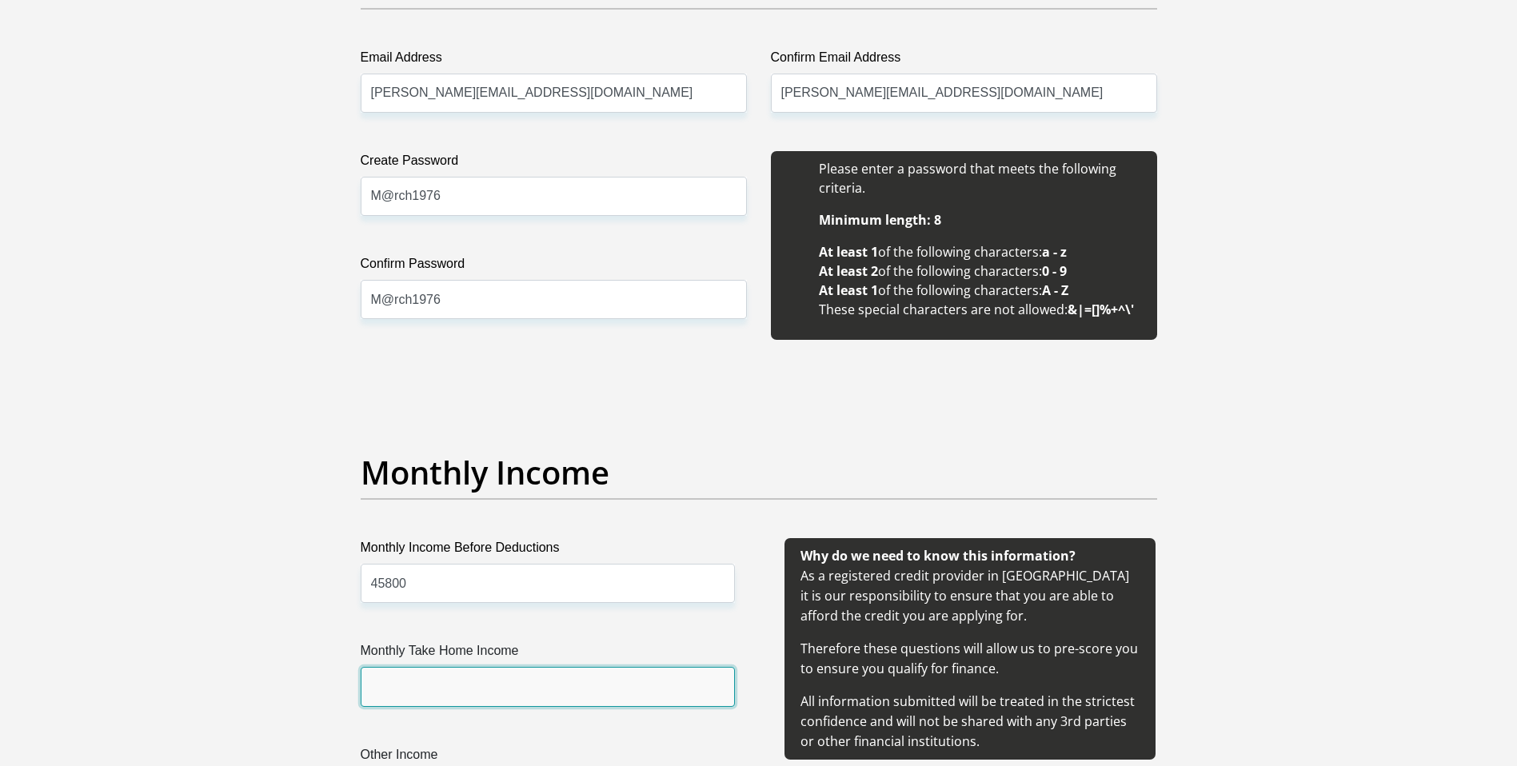
click at [435, 673] on input "Monthly Take Home Income" at bounding box center [548, 686] width 374 height 39
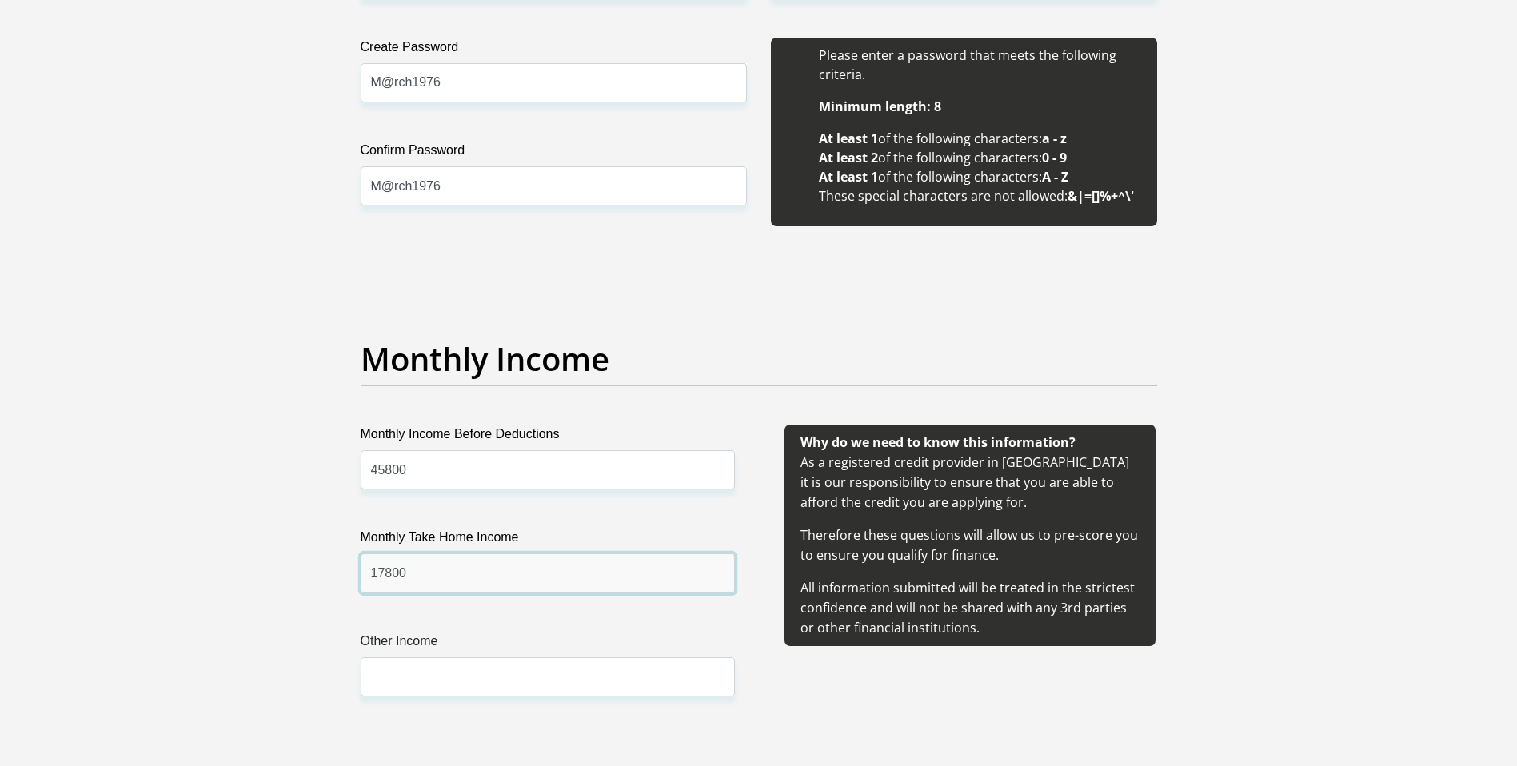
scroll to position [1608, 0]
type input "17800"
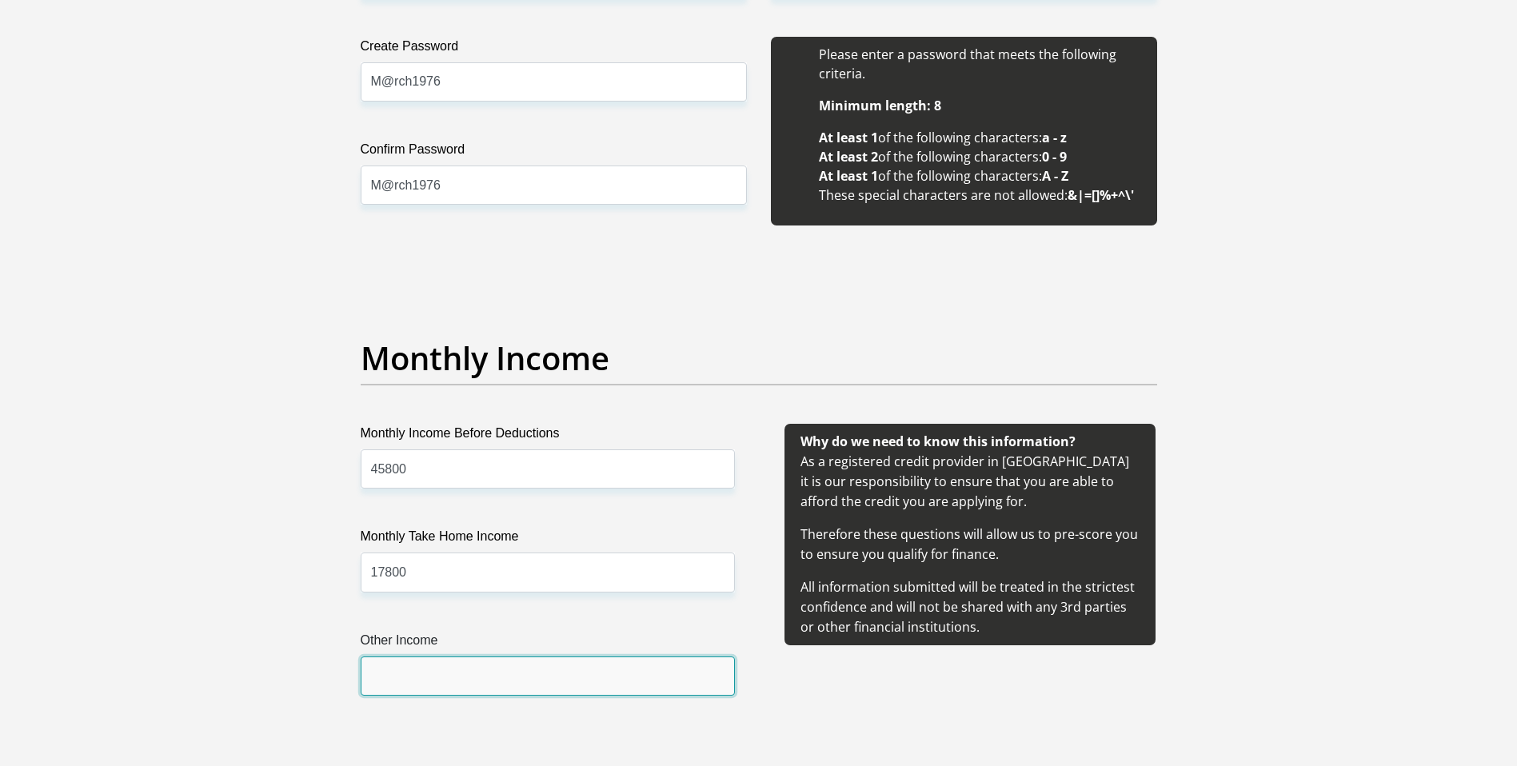
click at [434, 664] on input "Other Income" at bounding box center [548, 675] width 374 height 39
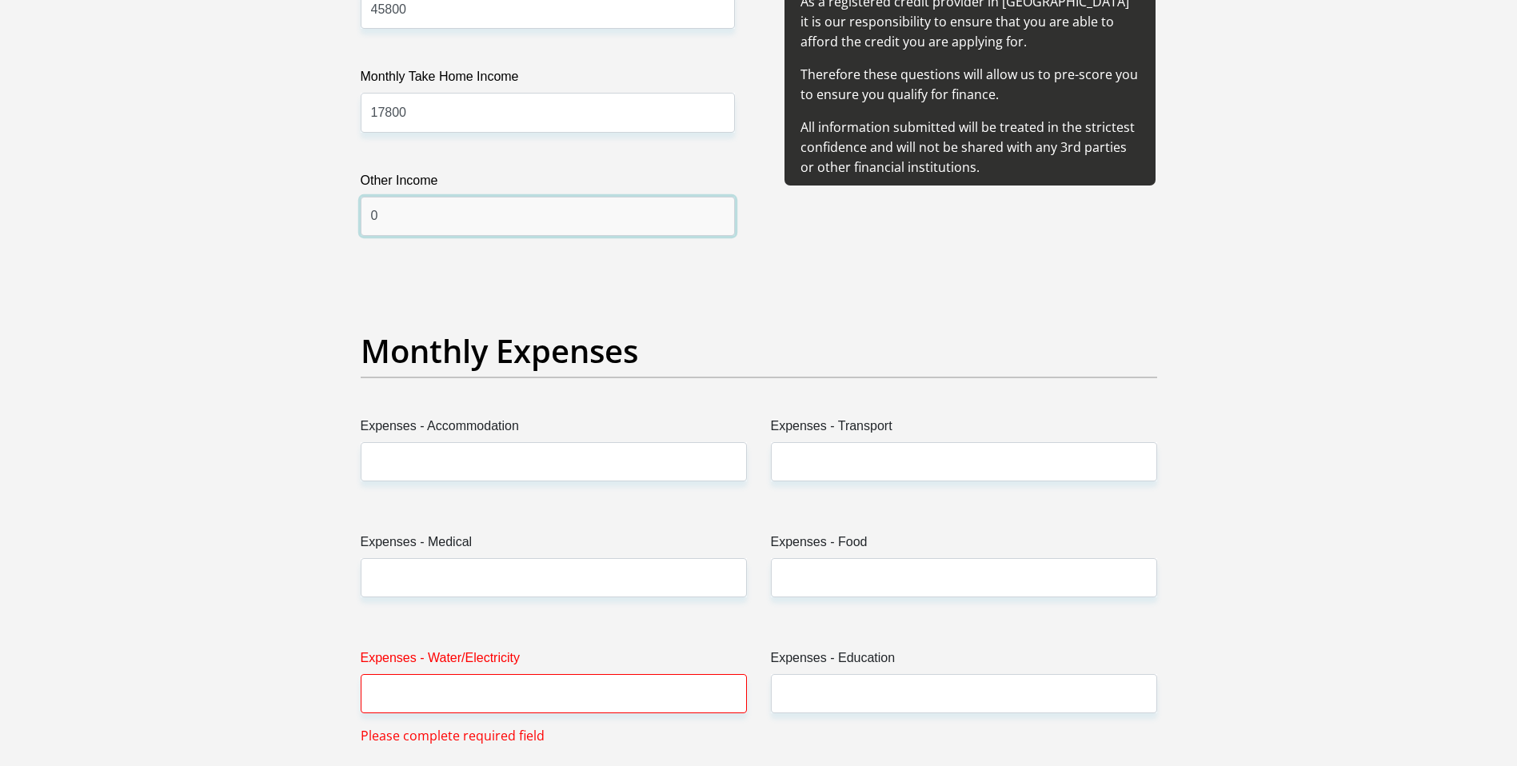
scroll to position [2068, 0]
type input "0"
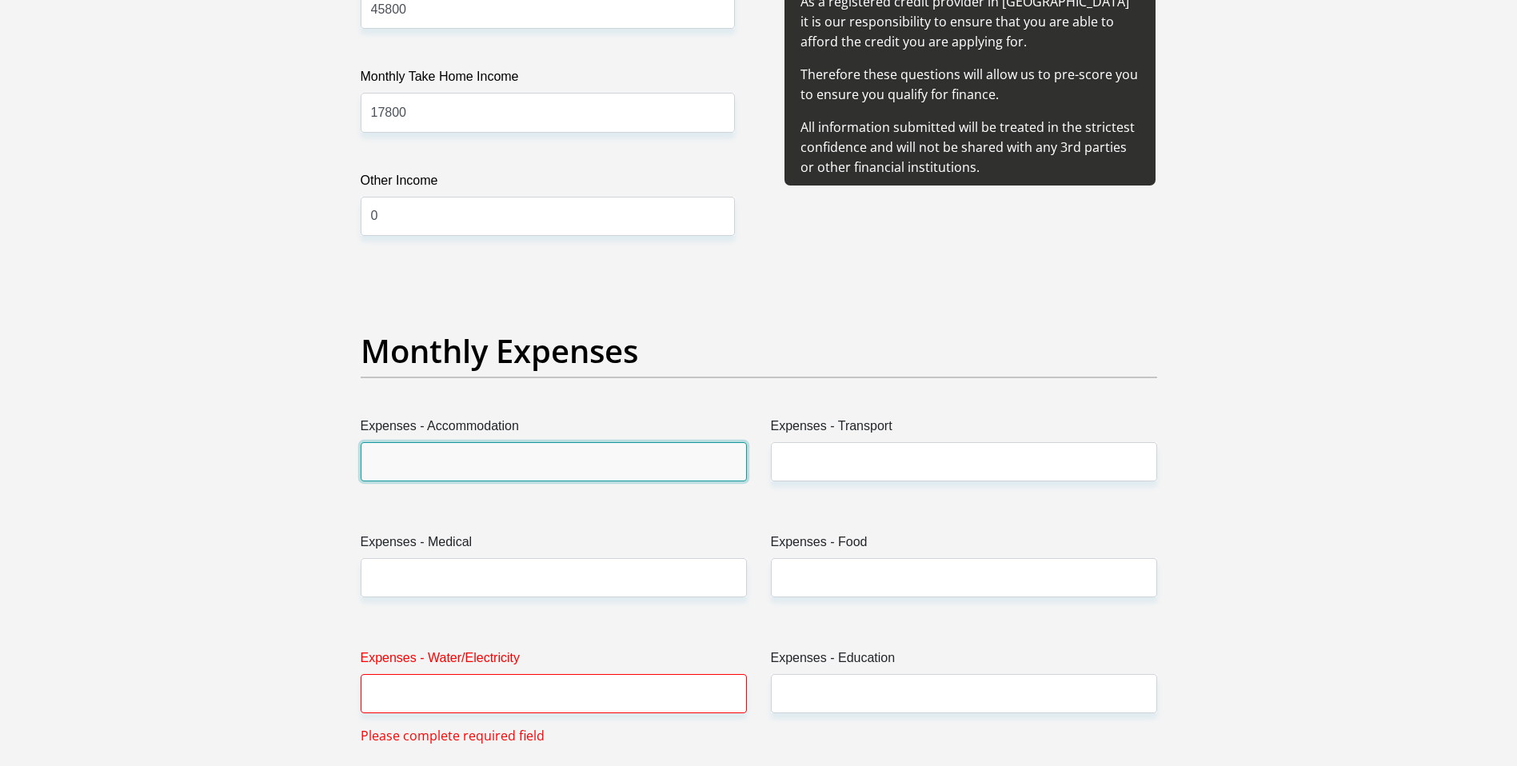
click at [425, 458] on input "Expenses - Accommodation" at bounding box center [554, 461] width 386 height 39
type input "0"
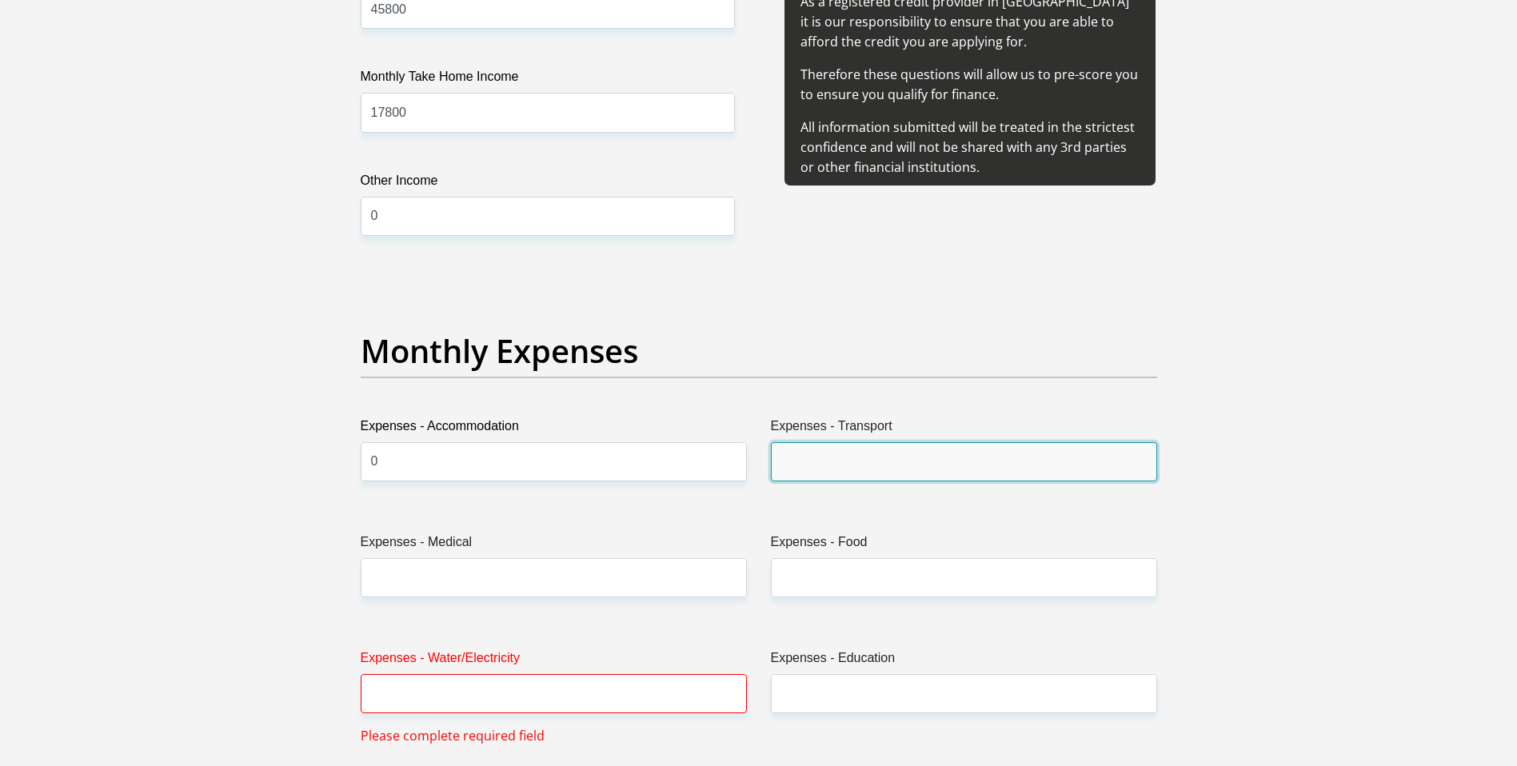
click at [838, 455] on input "Expenses - Transport" at bounding box center [964, 461] width 386 height 39
type input "0"
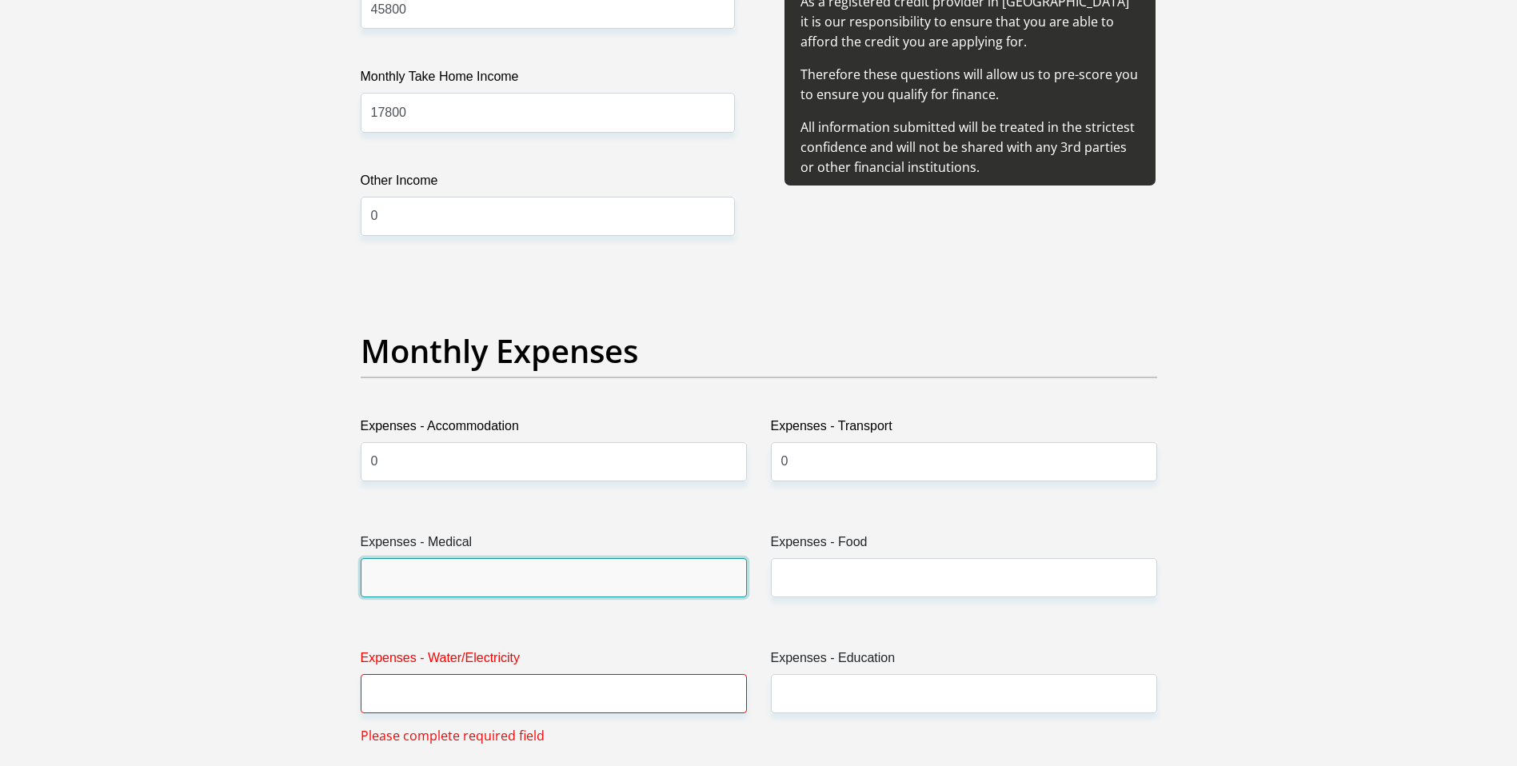
click at [371, 573] on input "Expenses - Medical" at bounding box center [554, 577] width 386 height 39
type input "0"
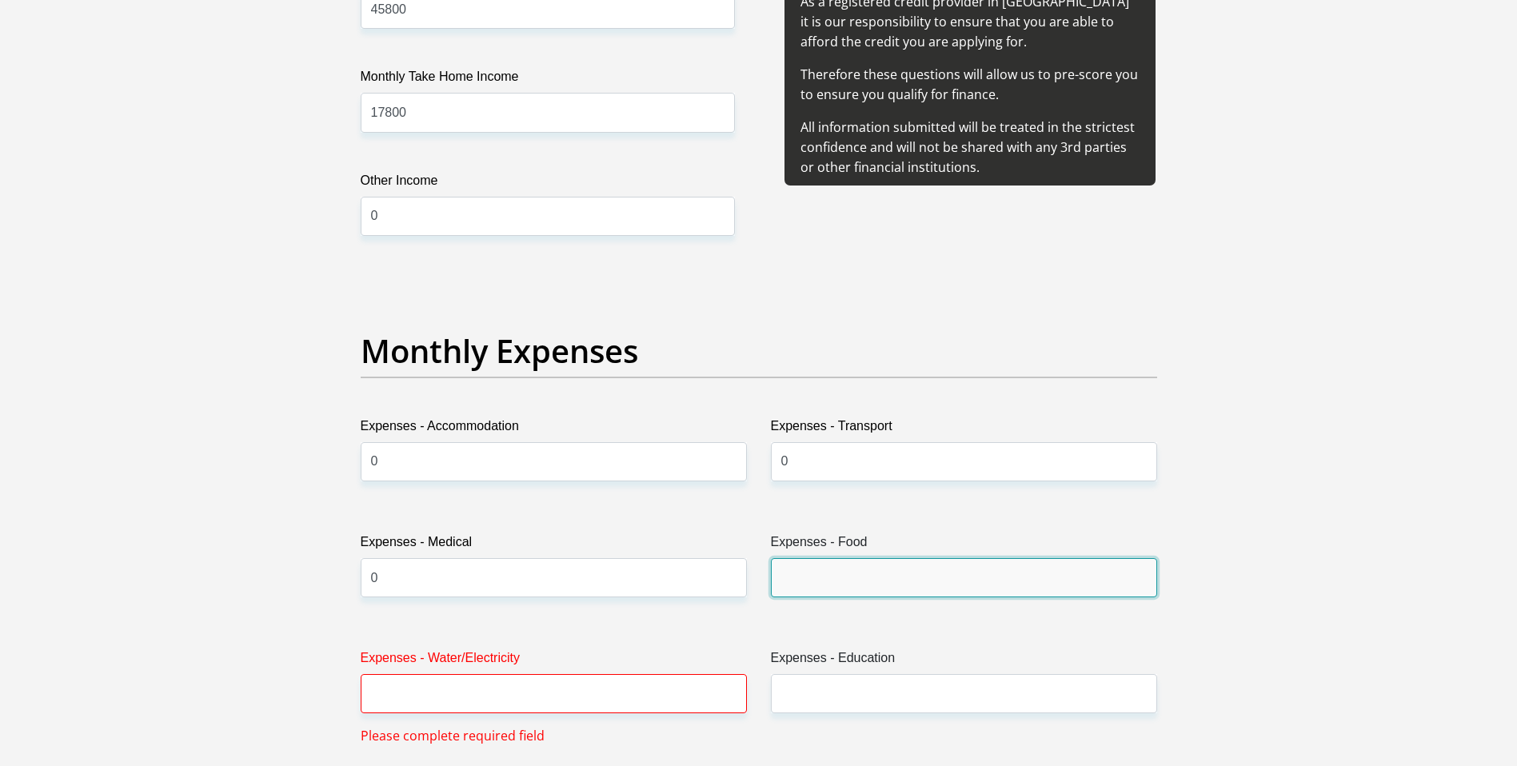
click at [809, 572] on input "Expenses - Food" at bounding box center [964, 577] width 386 height 39
type input "1000"
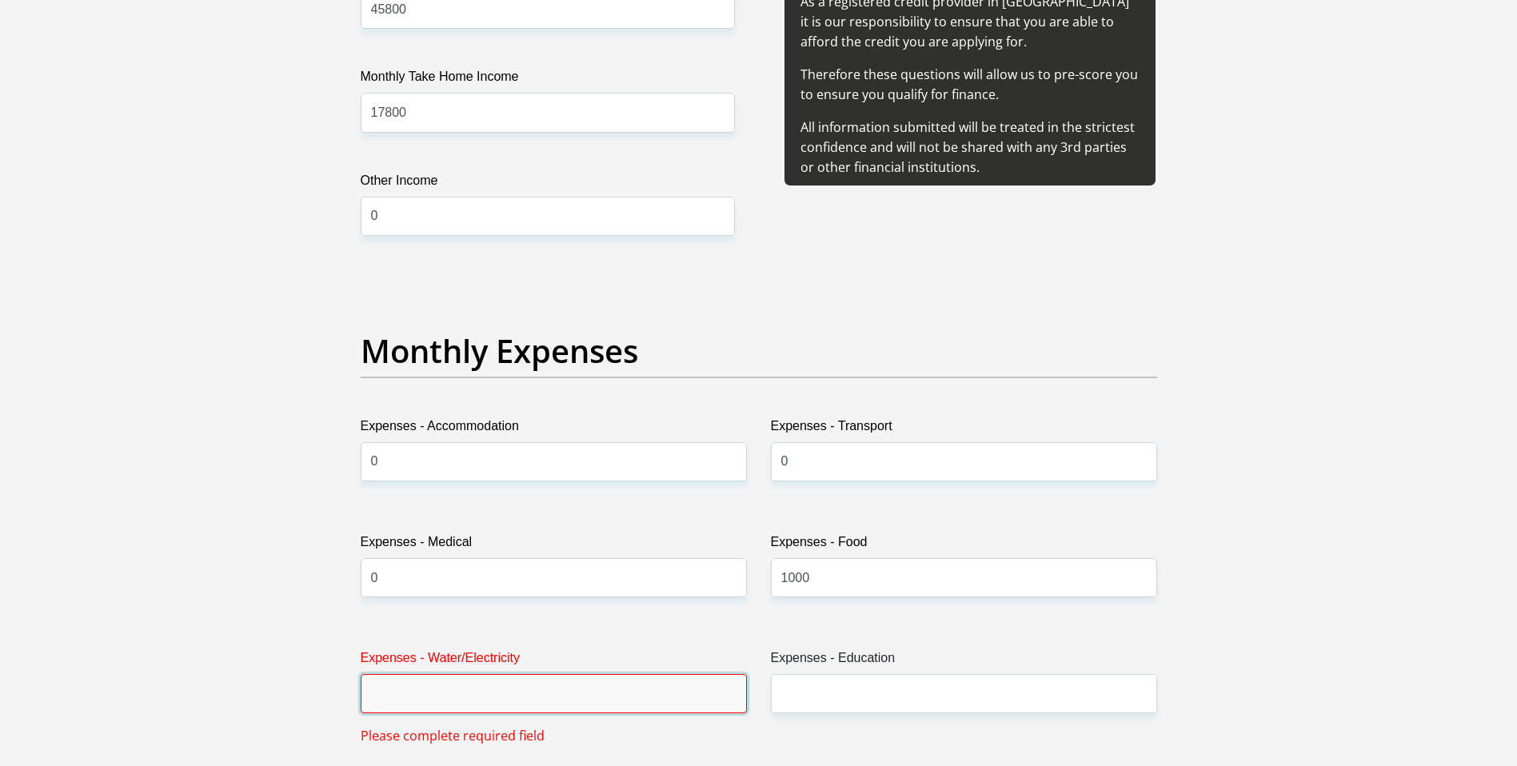
click at [389, 696] on input "Expenses - Water/Electricity" at bounding box center [554, 693] width 386 height 39
type input "400"
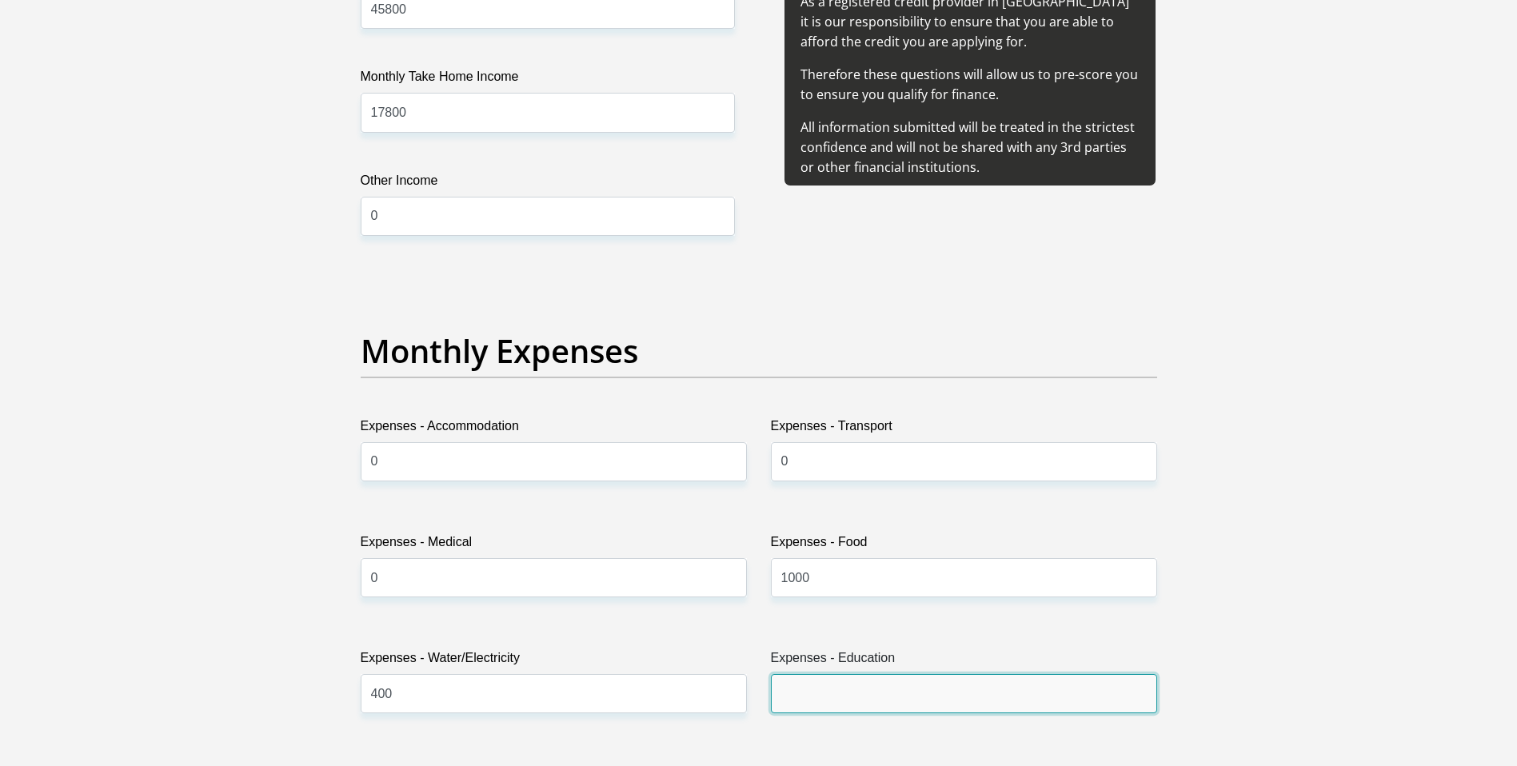
click at [799, 696] on input "Expenses - Education" at bounding box center [964, 693] width 386 height 39
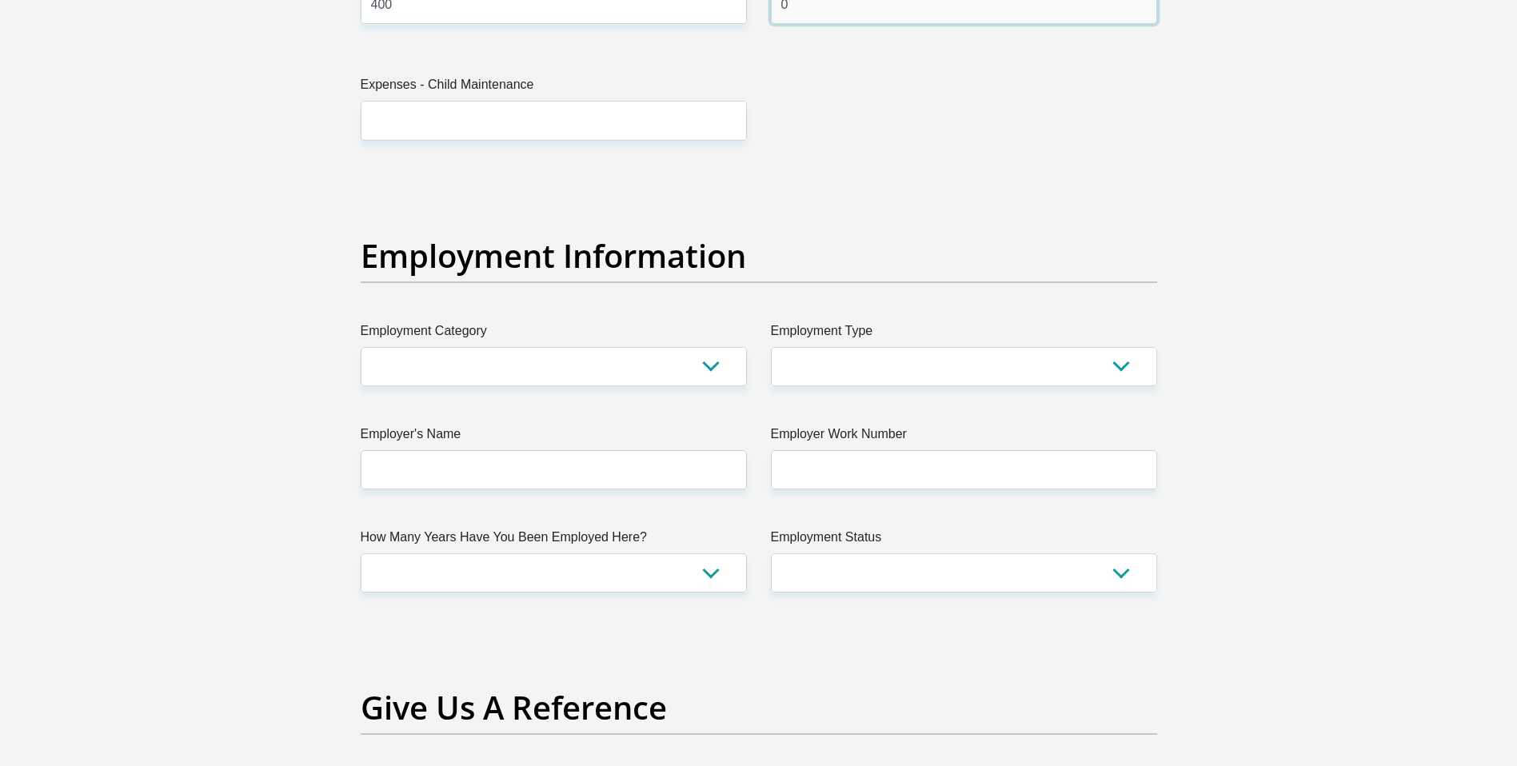
scroll to position [2757, 0]
type input "0"
click at [702, 376] on select "AGRICULTURE ALCOHOL & TOBACCO CONSTRUCTION MATERIALS METALLURGY EQUIPMENT FOR R…" at bounding box center [554, 366] width 386 height 39
select select "55"
click at [361, 347] on select "AGRICULTURE ALCOHOL & TOBACCO CONSTRUCTION MATERIALS METALLURGY EQUIPMENT FOR R…" at bounding box center [554, 366] width 386 height 39
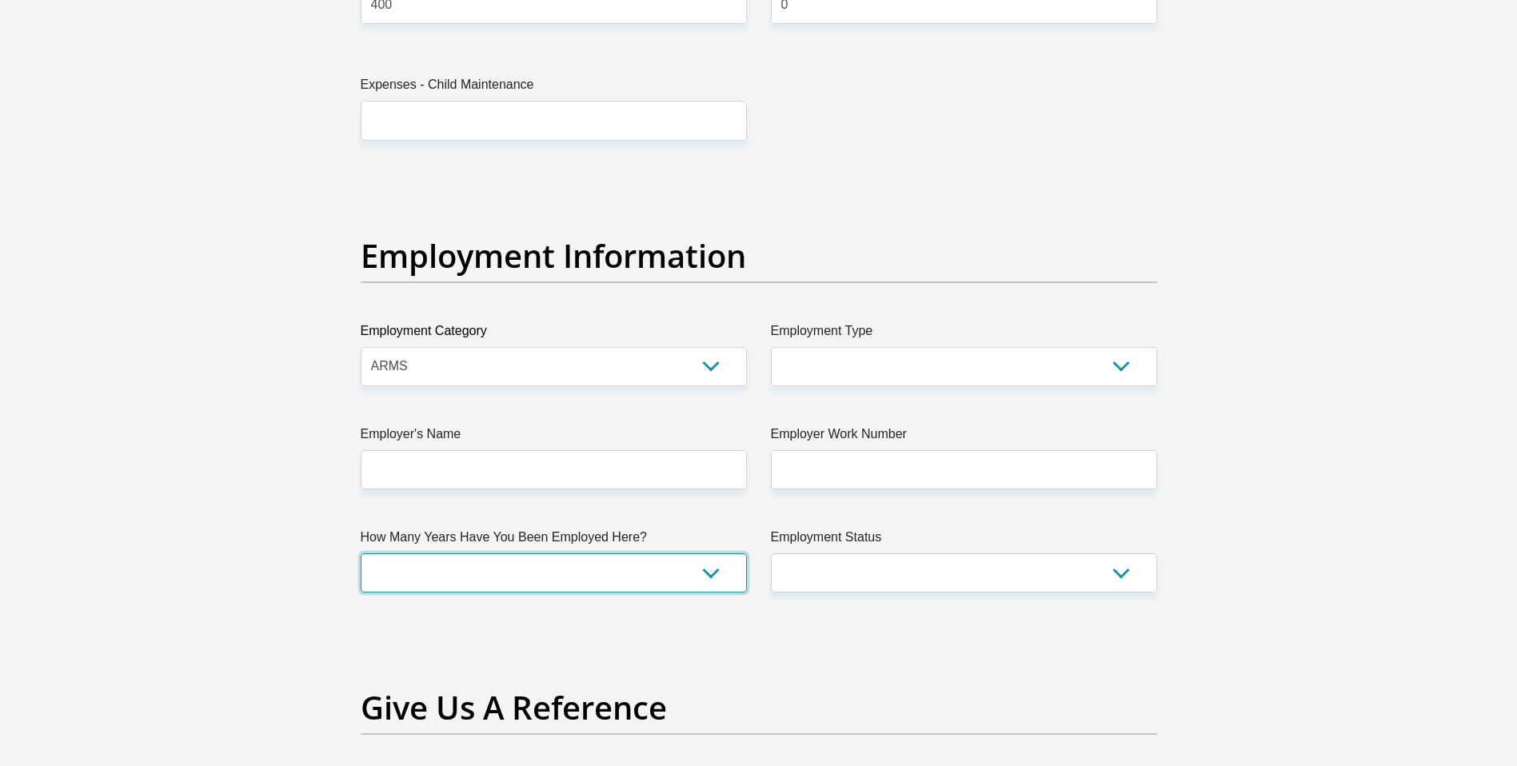
click at [712, 572] on select "less than 1 year 1-3 years 3-5 years 5+ years" at bounding box center [554, 572] width 386 height 39
select select "60"
click at [361, 553] on select "less than 1 year 1-3 years 3-5 years 5+ years" at bounding box center [554, 572] width 386 height 39
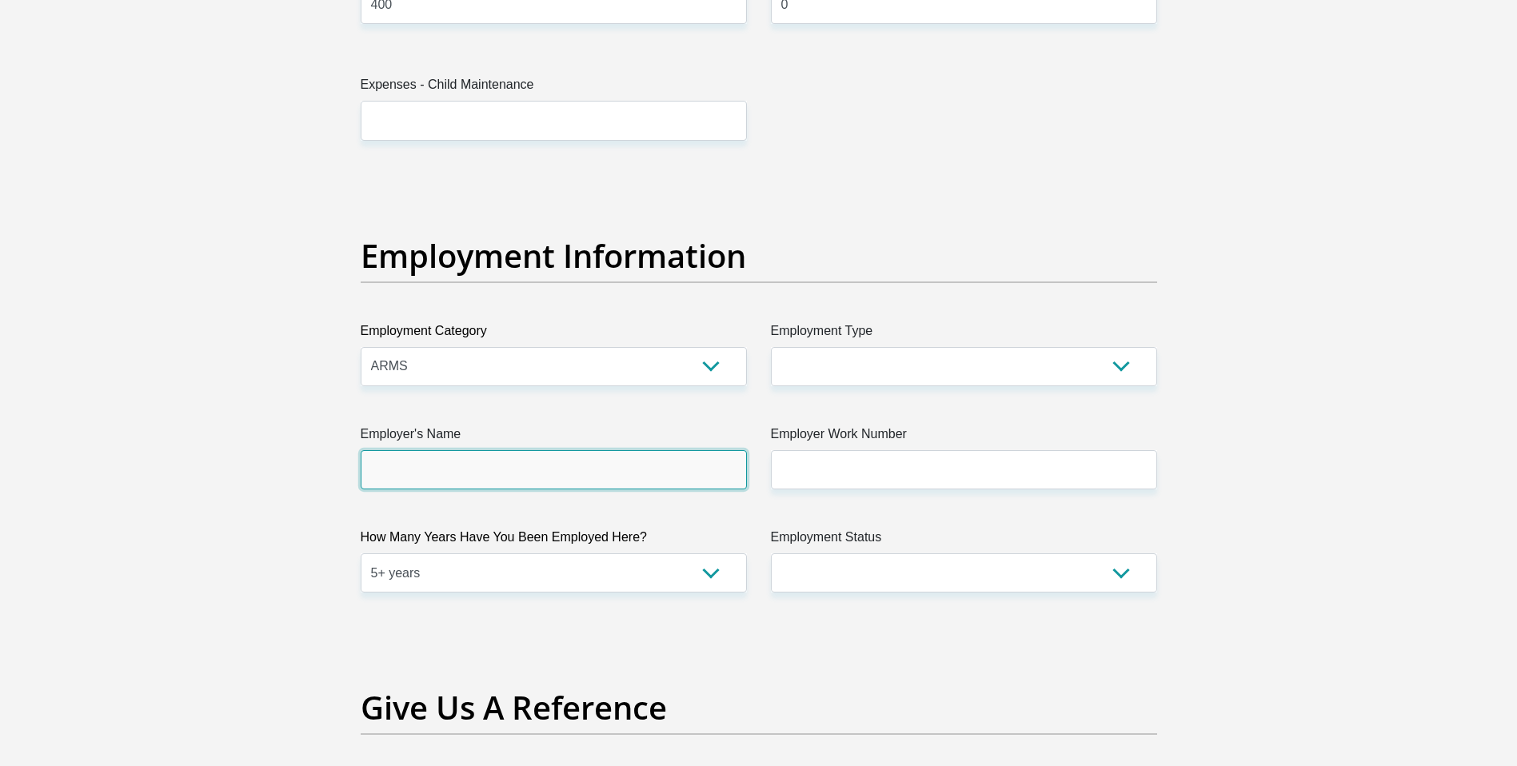
click at [469, 468] on input "Employer's Name" at bounding box center [554, 469] width 386 height 39
drag, startPoint x: 493, startPoint y: 468, endPoint x: 262, endPoint y: 388, distance: 244.5
click at [262, 388] on section "Personal Details Title Mr Ms Mrs Dr [PERSON_NAME] First Name [PERSON_NAME] Surn…" at bounding box center [758, 138] width 1517 height 5649
click at [497, 470] on input "CityOfCapeTownTrafficService" at bounding box center [554, 469] width 386 height 39
type input "C"
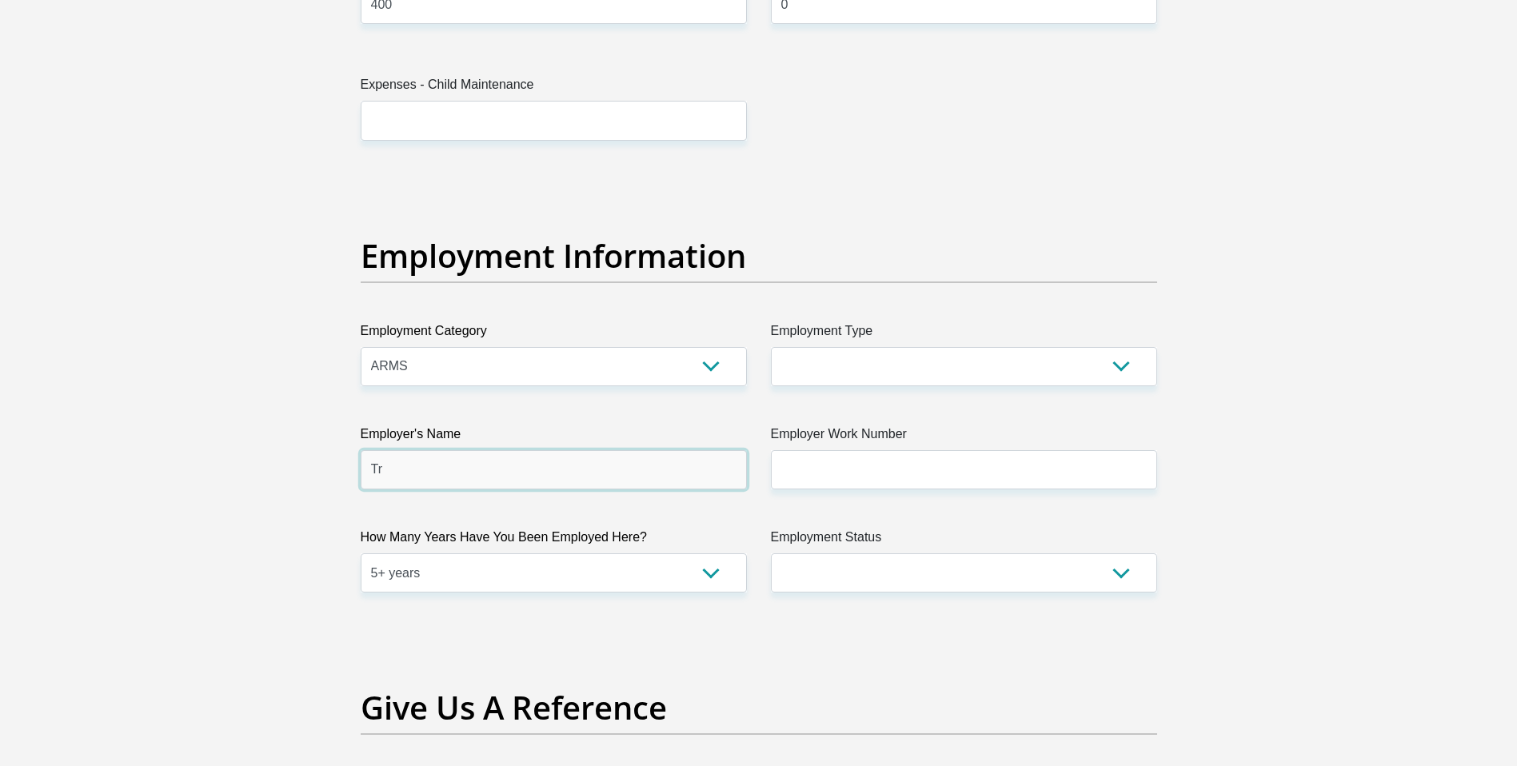
type input "T"
type input "C"
type input "Traffic"
click at [1116, 369] on select "College/Lecturer Craft Seller Creative Driver Executive Farmer Forces - Non Com…" at bounding box center [964, 366] width 386 height 39
select select "Uniformed Worker/Security"
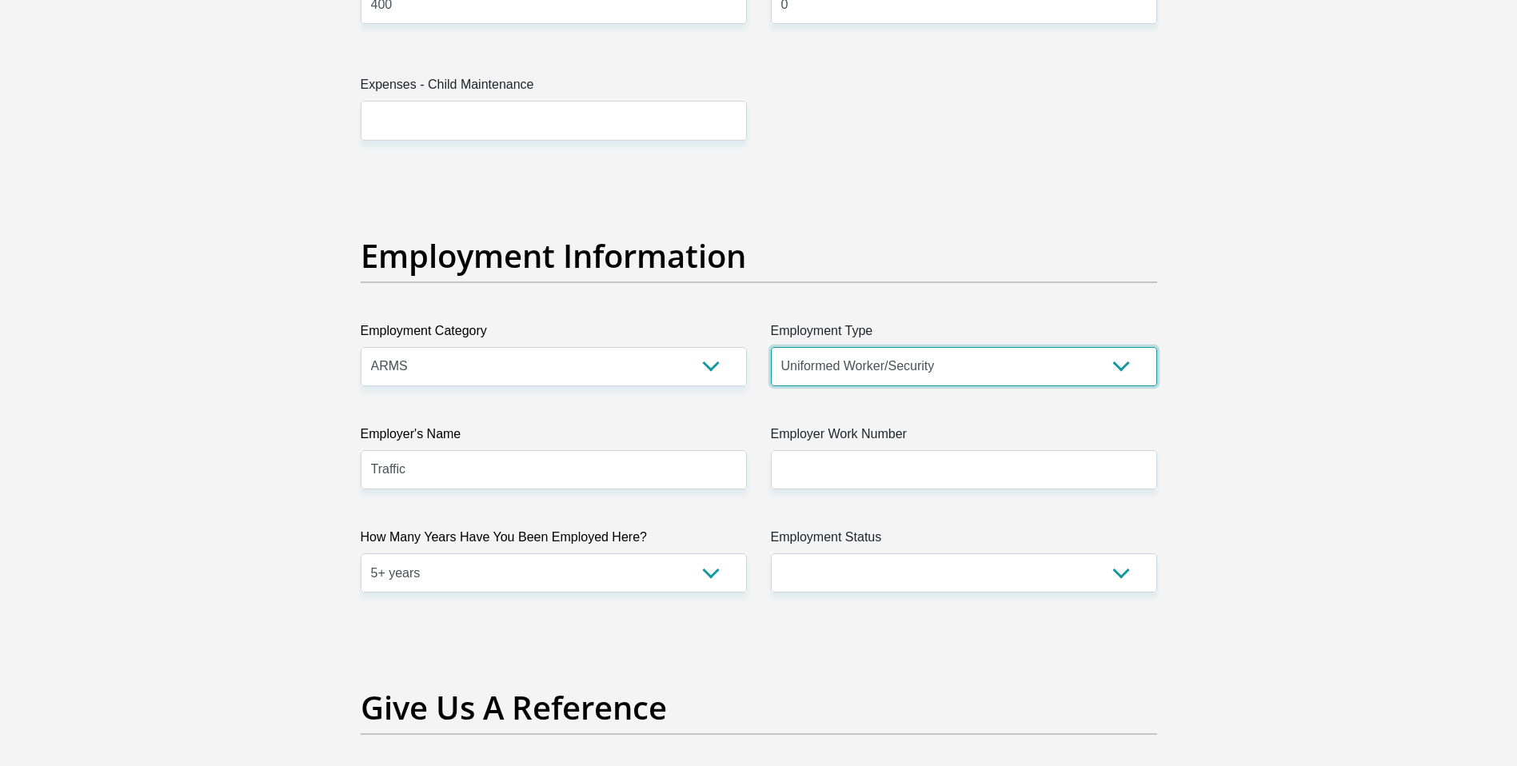
click at [771, 347] on select "College/Lecturer Craft Seller Creative Driver Executive Farmer Forces - Non Com…" at bounding box center [964, 366] width 386 height 39
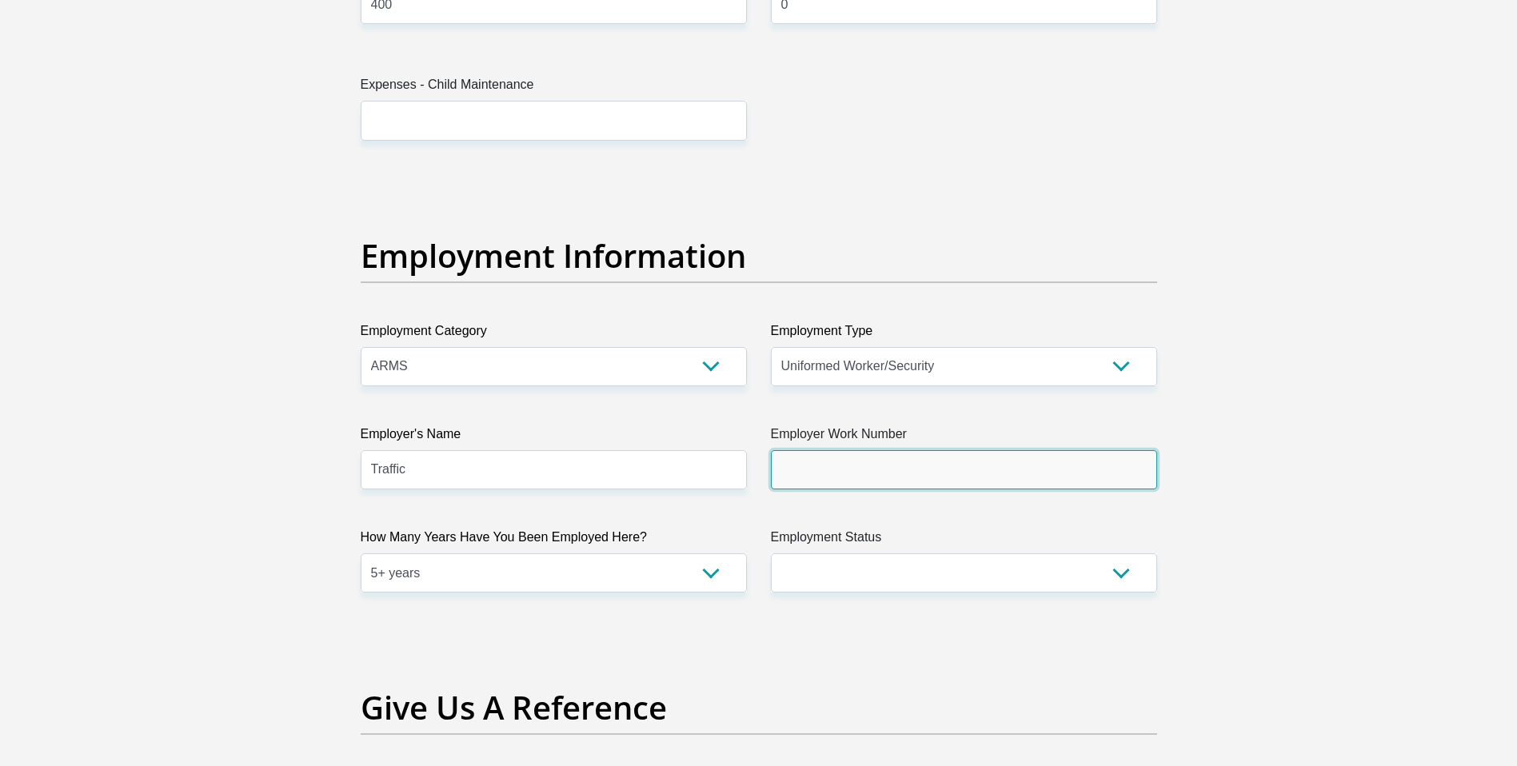
click at [874, 471] on input "Employer Work Number" at bounding box center [964, 469] width 386 height 39
type input "0218141747"
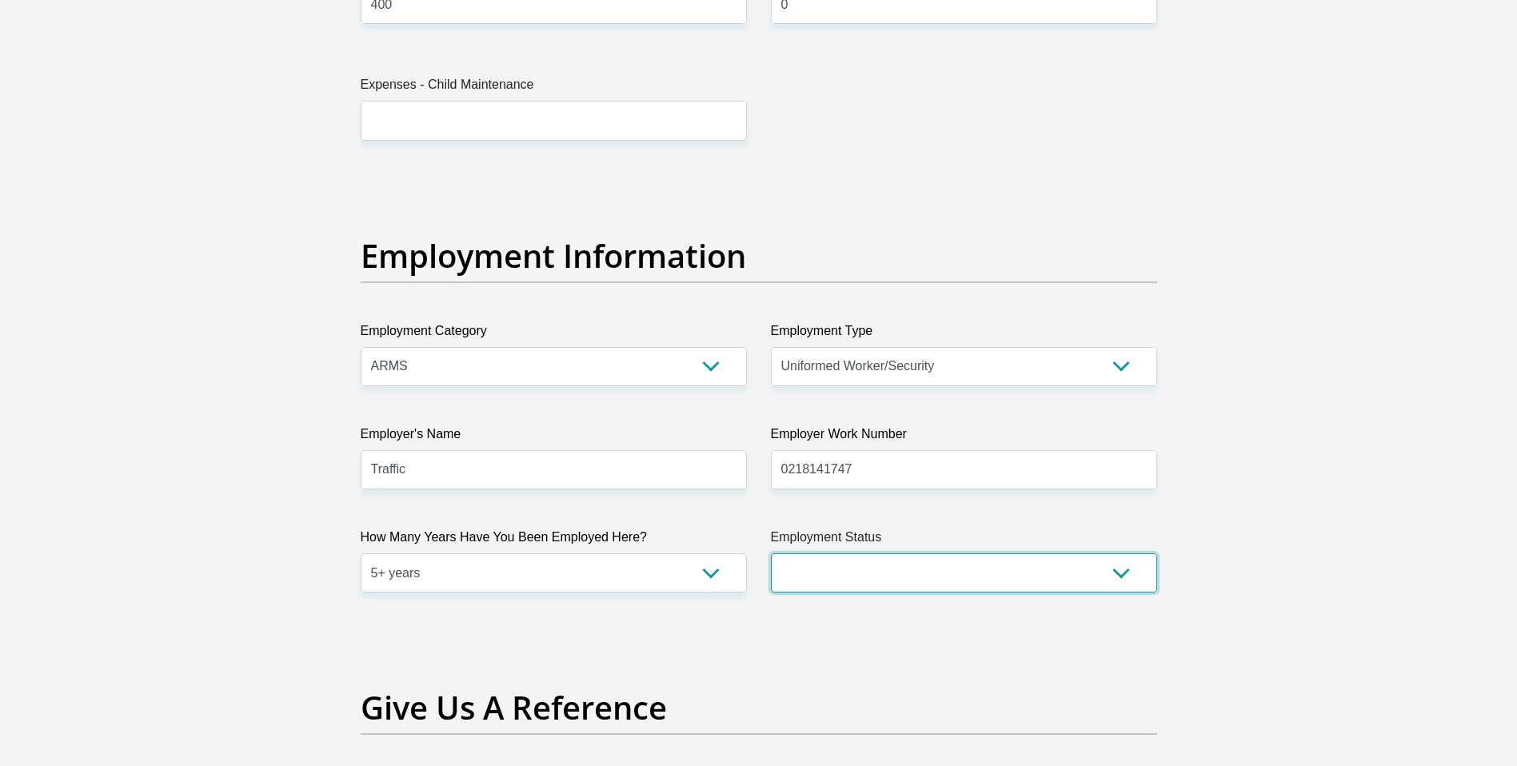
click at [1122, 574] on select "Permanent/Full-time Part-time/Casual [DEMOGRAPHIC_DATA] Worker Self-Employed Ho…" at bounding box center [964, 572] width 386 height 39
select select "1"
click at [771, 553] on select "Permanent/Full-time Part-time/Casual [DEMOGRAPHIC_DATA] Worker Self-Employed Ho…" at bounding box center [964, 572] width 386 height 39
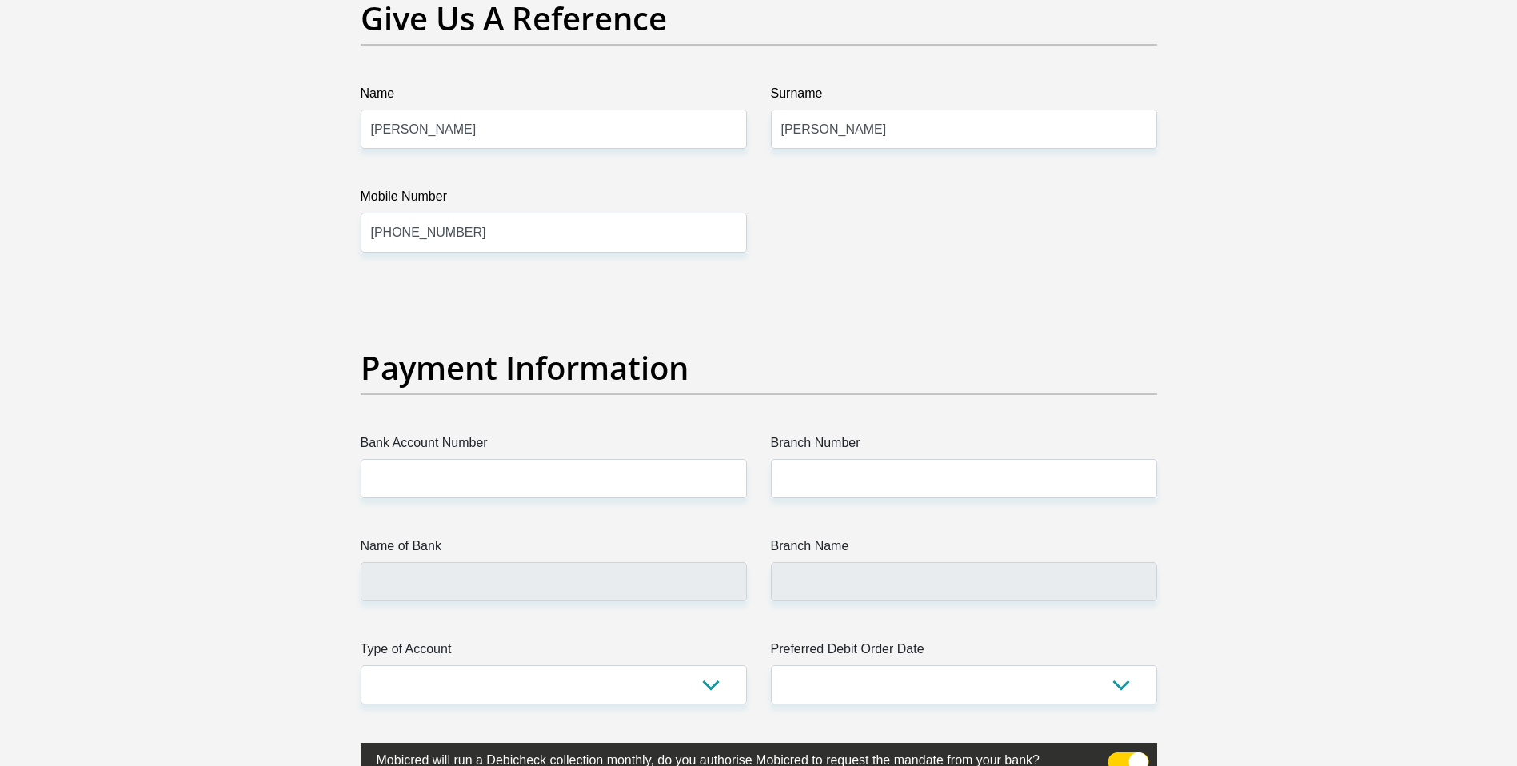
scroll to position [3446, 0]
click at [406, 472] on input "Bank Account Number" at bounding box center [554, 478] width 386 height 39
type input "[PERSON_NAME]"
